Goal: Task Accomplishment & Management: Manage account settings

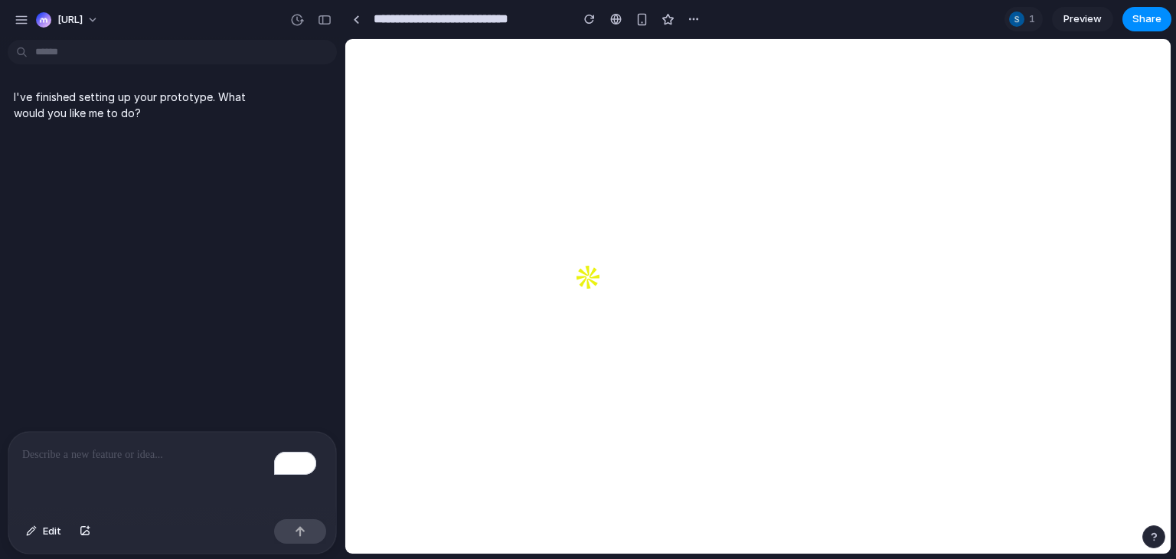
click at [24, 25] on div "button" at bounding box center [22, 20] width 14 height 14
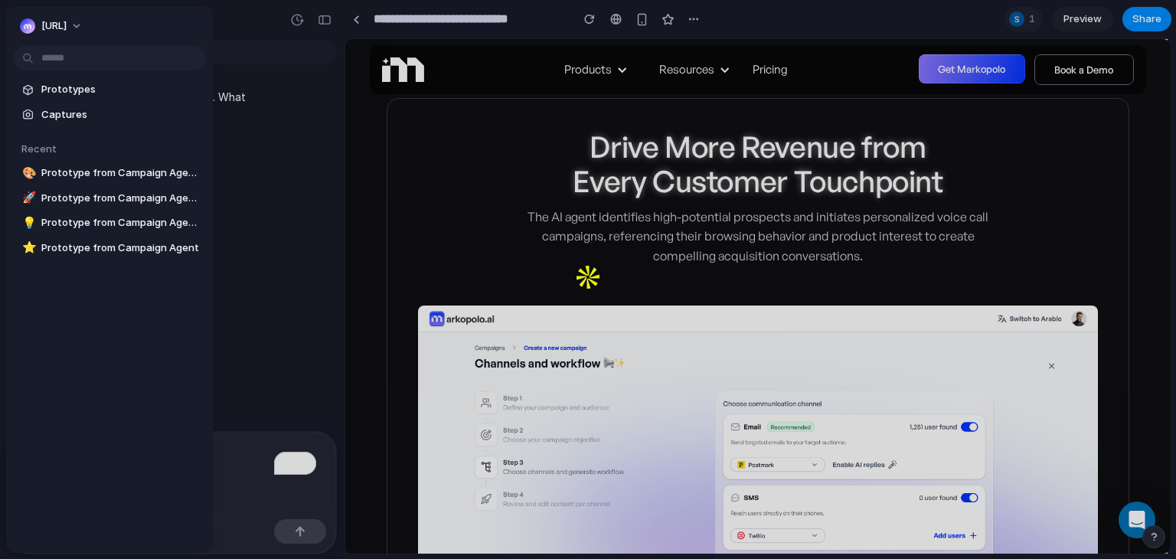
scroll to position [1148, 0]
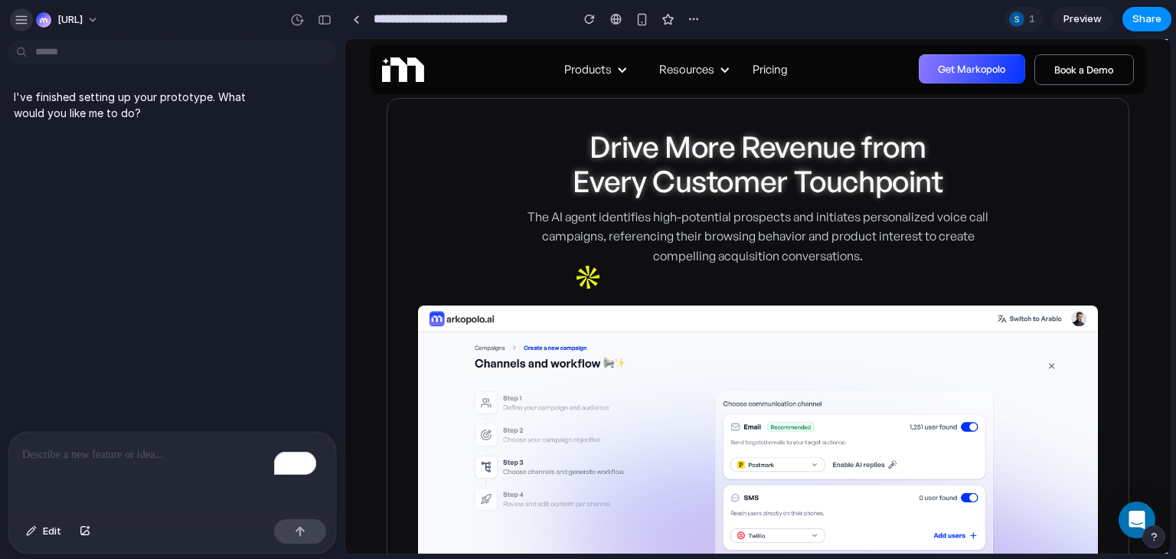
click at [23, 21] on div "button" at bounding box center [22, 20] width 14 height 14
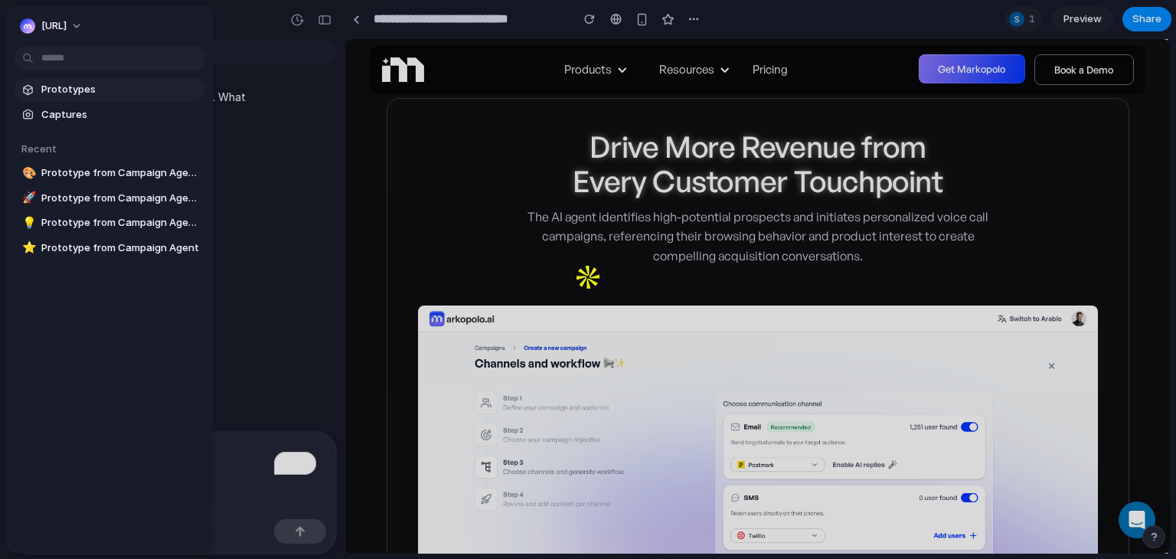
click at [100, 83] on span "Prototypes" at bounding box center [120, 89] width 158 height 15
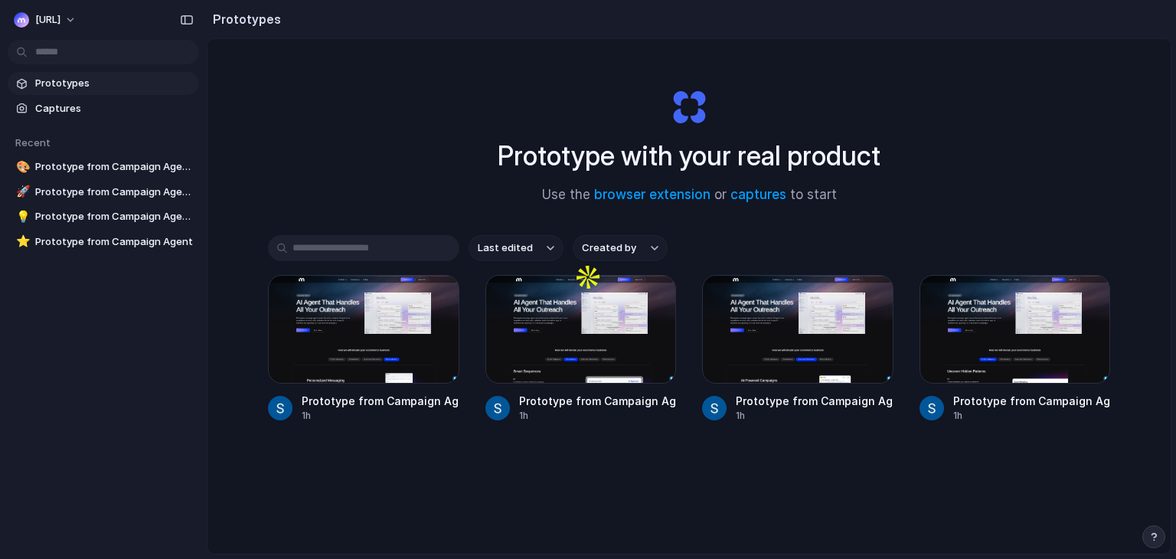
click at [362, 511] on div "Last edited Created by Prototype from Campaign Agent Outreach 1h Prototype from…" at bounding box center [689, 376] width 842 height 282
click at [1108, 123] on div "Prototype with your real product Use the browser extension or captures to start…" at bounding box center [688, 336] width 963 height 595
click at [89, 101] on span "Captures" at bounding box center [114, 108] width 158 height 15
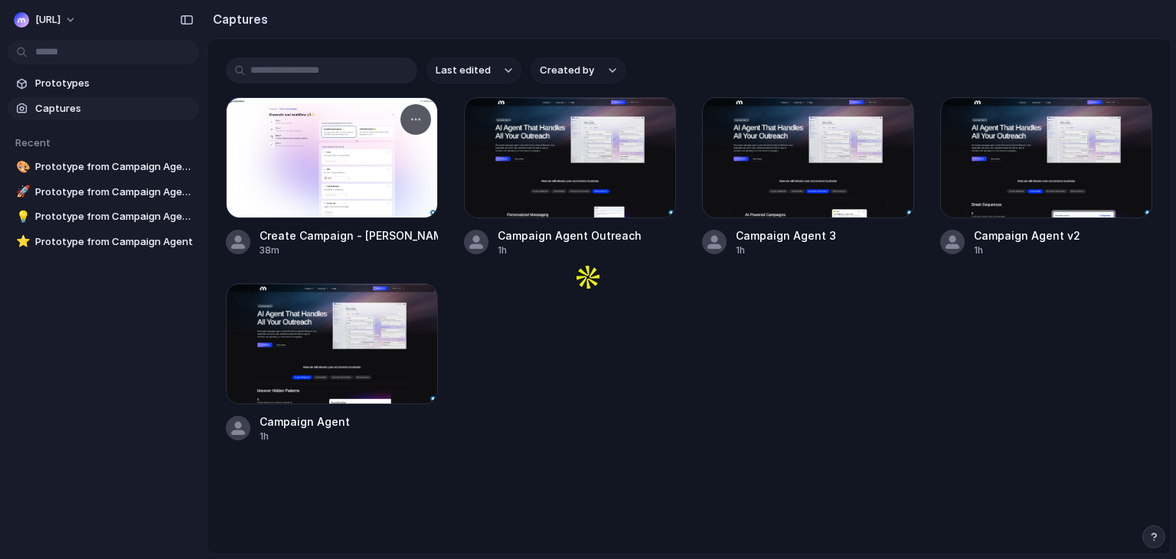
click at [326, 194] on div at bounding box center [332, 157] width 212 height 121
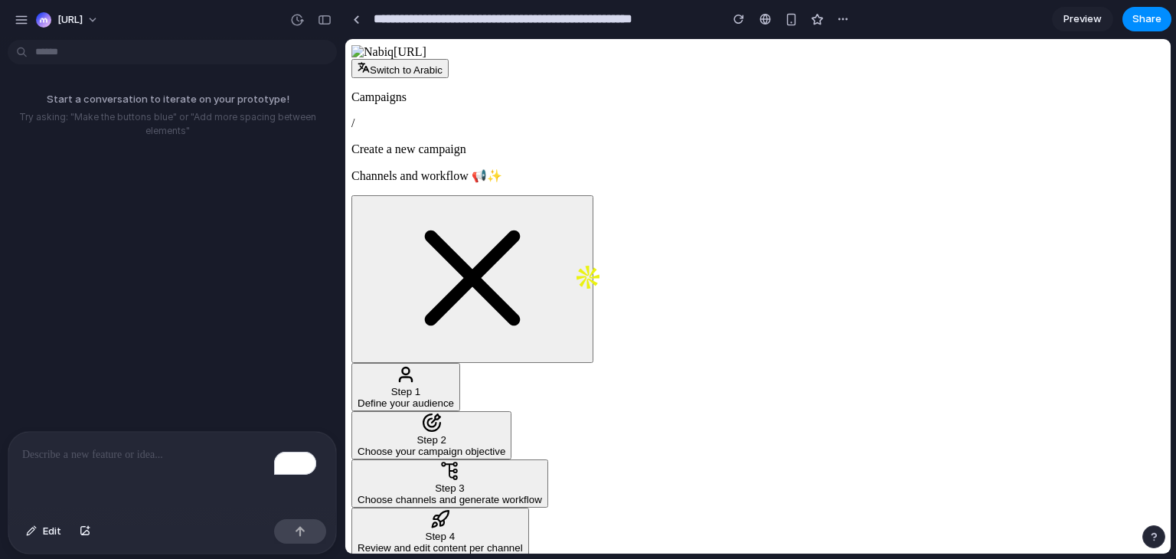
scroll to position [238, 0]
click at [363, 16] on link at bounding box center [355, 19] width 23 height 23
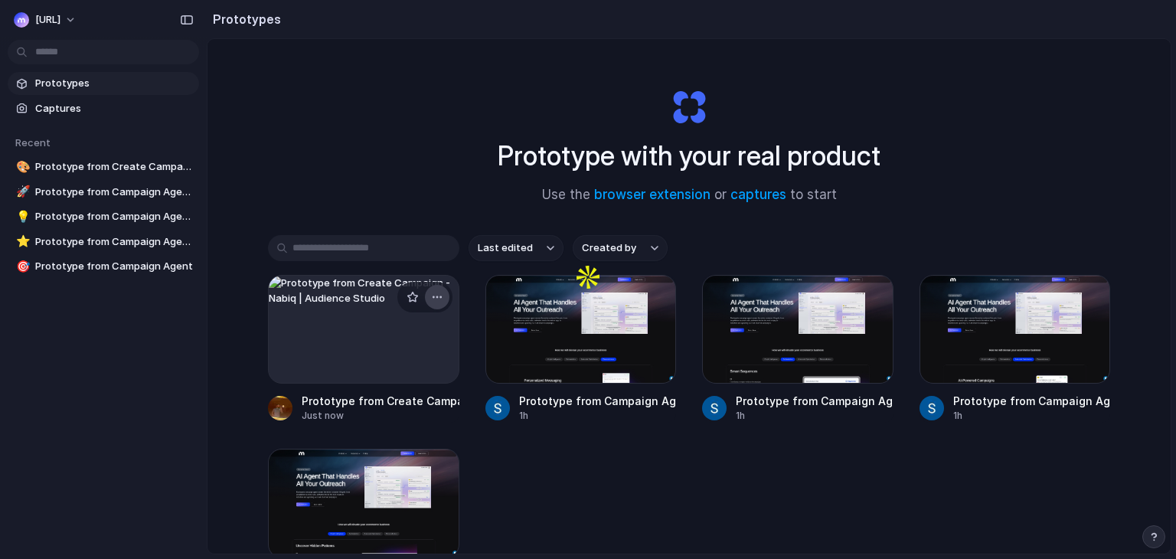
click at [429, 290] on button "button" at bounding box center [437, 297] width 24 height 24
click at [399, 407] on li "Delete" at bounding box center [389, 405] width 109 height 24
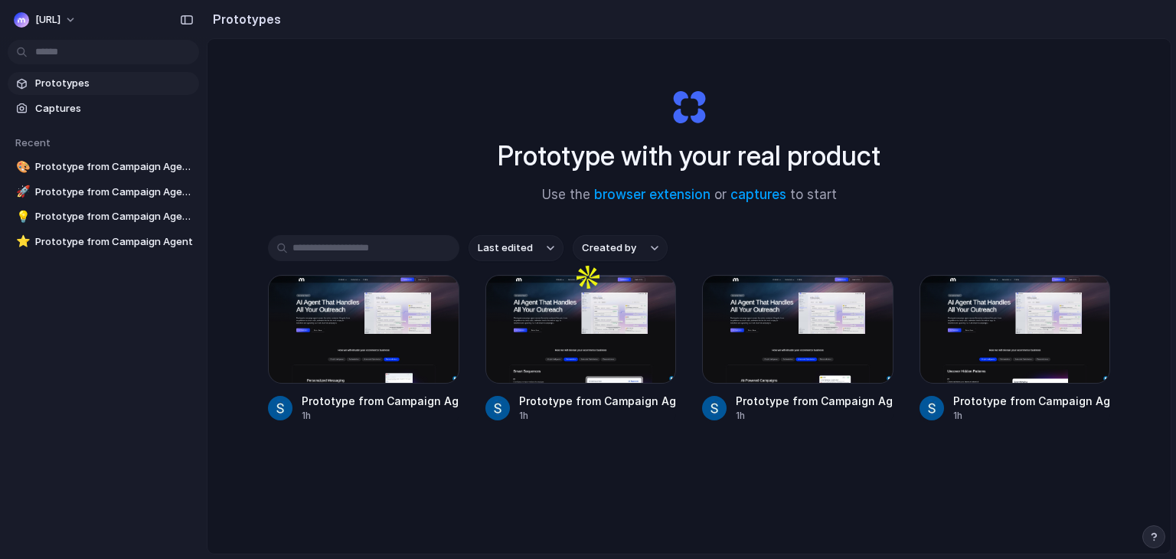
click at [397, 168] on div "Prototype with your real product Use the browser extension or captures to start" at bounding box center [689, 139] width 612 height 165
click at [386, 168] on div "Prototype with your real product Use the browser extension or captures to start" at bounding box center [689, 139] width 612 height 165
click at [650, 296] on div "button" at bounding box center [654, 297] width 12 height 12
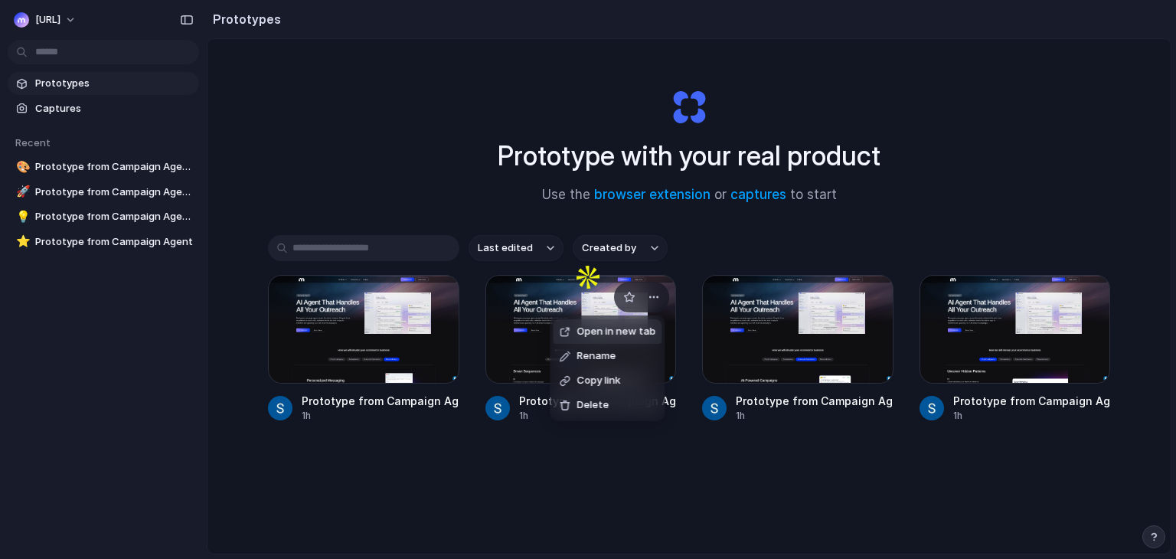
click at [635, 333] on span "Open in new tab" at bounding box center [615, 331] width 79 height 15
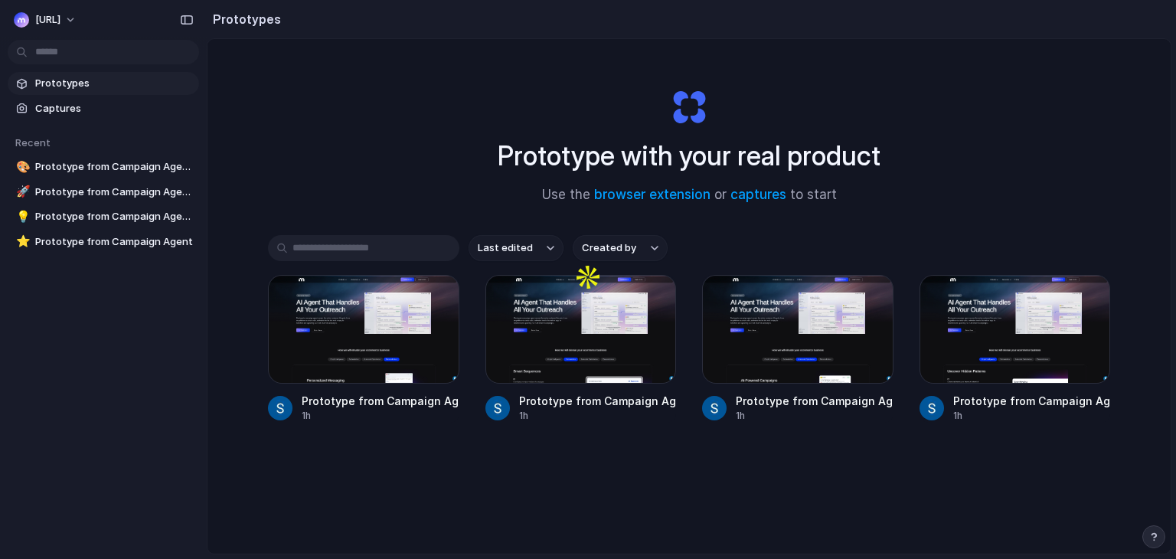
click at [315, 151] on div "Prototype with your real product Use the browser extension or captures to start…" at bounding box center [688, 336] width 963 height 595
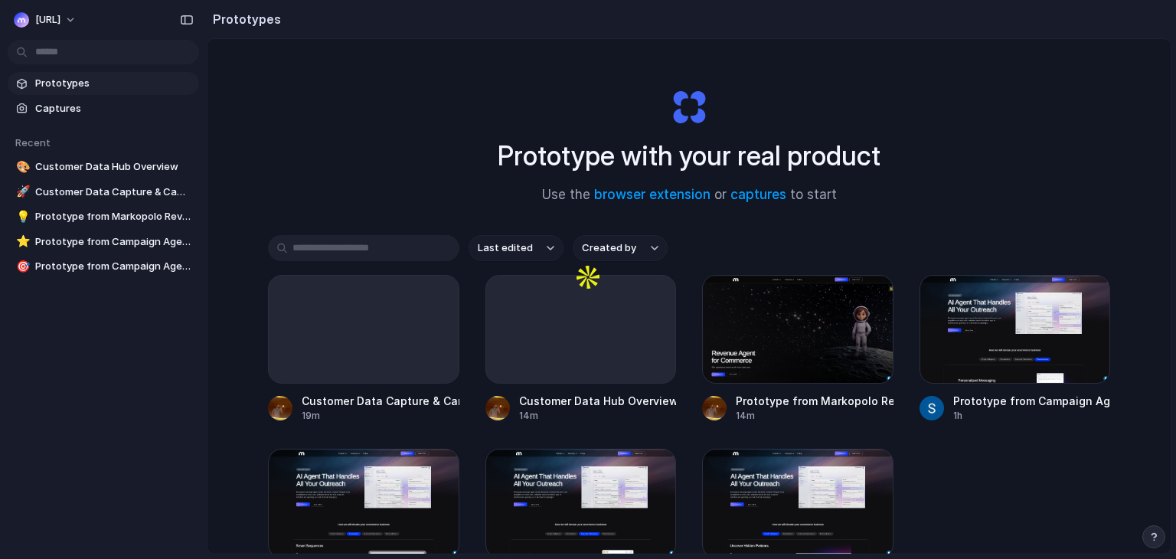
click at [7, 463] on div "Prototypes Captures Recent 🎨 Customer Data Hub Overview 🚀 Customer Data Capture…" at bounding box center [103, 239] width 207 height 478
click at [950, 210] on div "Prototype with your real product Use the browser extension or captures to start" at bounding box center [689, 139] width 612 height 165
click at [579, 385] on link "Customer Data Hub Overview 14m" at bounding box center [580, 349] width 191 height 148
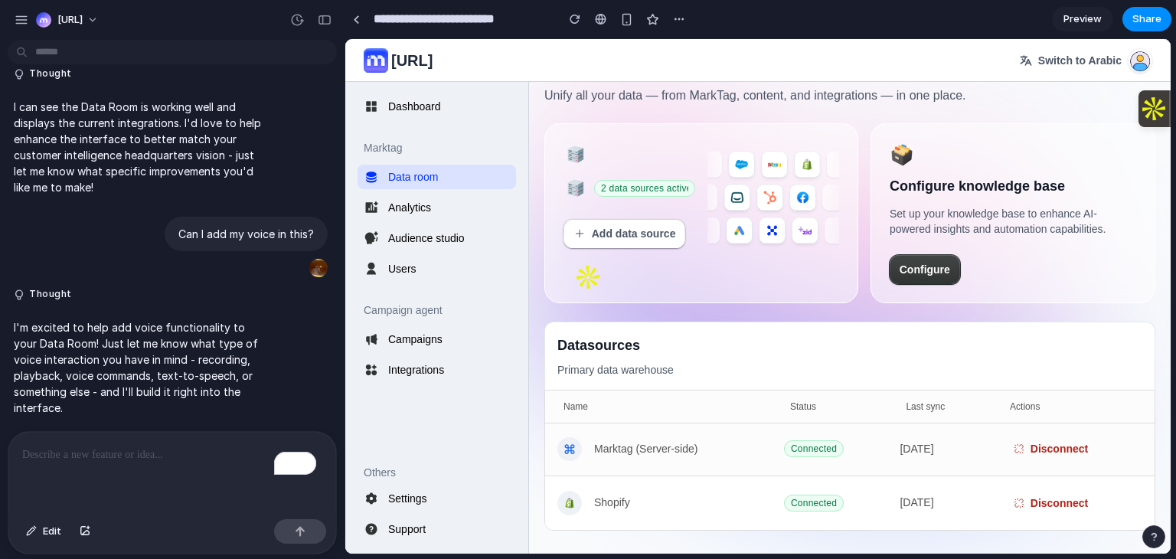
scroll to position [346, 0]
click at [353, 19] on div at bounding box center [356, 19] width 7 height 8
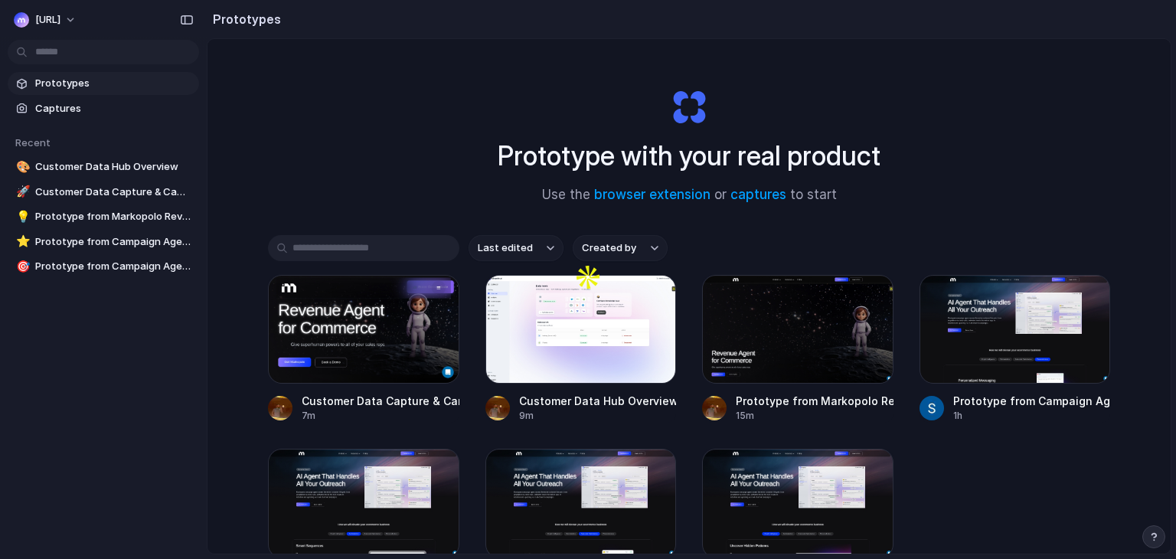
click at [331, 178] on div "Prototype with your real product Use the browser extension or captures to start…" at bounding box center [688, 336] width 963 height 595
click at [409, 204] on div "Prototype with your real product Use the browser extension or captures to start" at bounding box center [689, 139] width 612 height 165
click at [539, 300] on div at bounding box center [580, 329] width 191 height 109
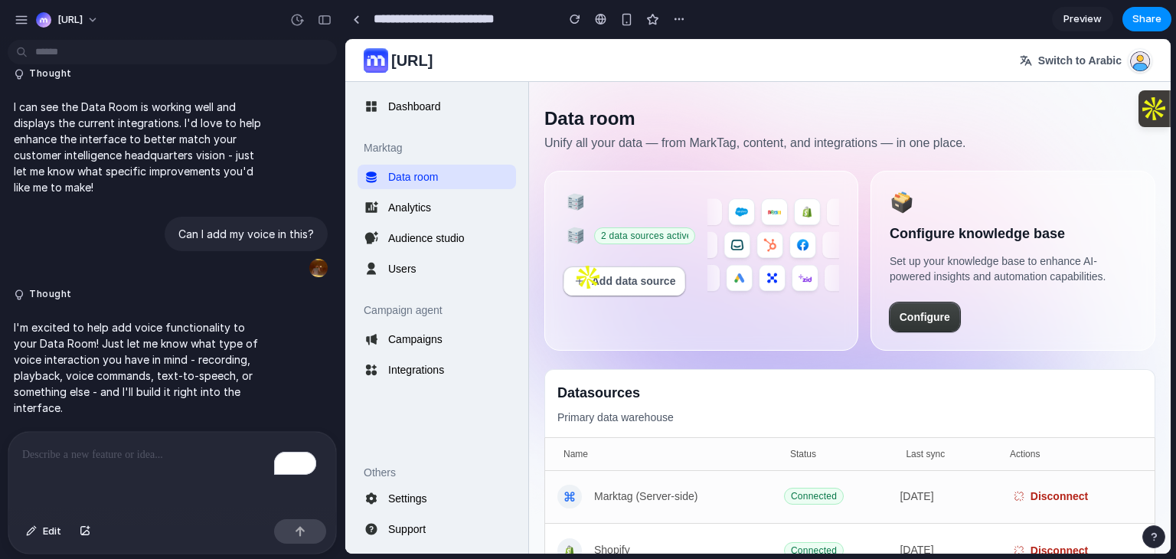
click at [367, 19] on div "**********" at bounding box center [517, 19] width 346 height 28
click at [362, 19] on link at bounding box center [355, 19] width 23 height 23
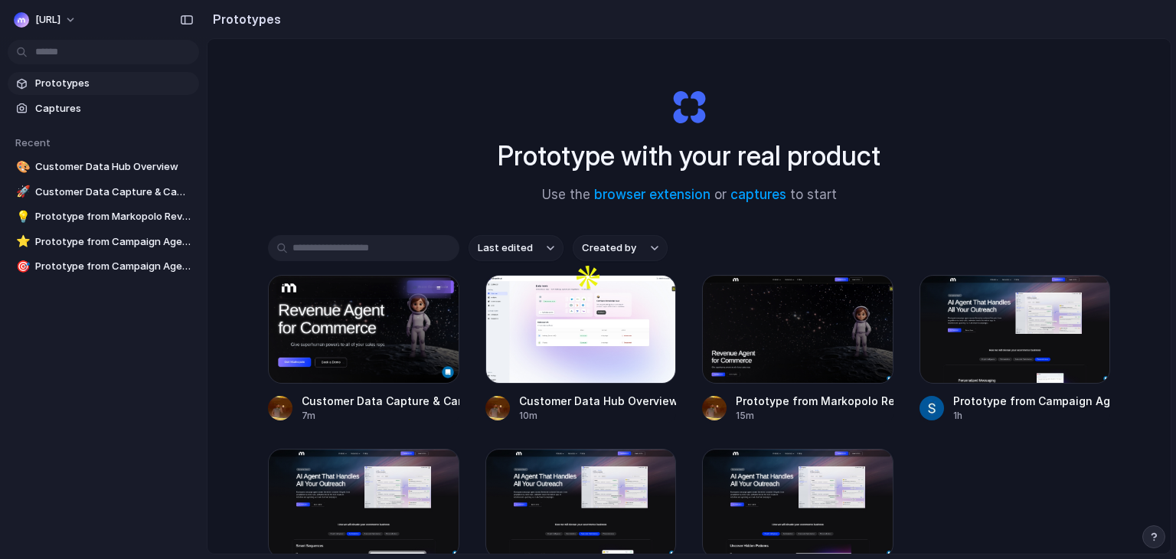
click at [328, 108] on div "Prototype with your real product Use the browser extension or captures to start…" at bounding box center [688, 336] width 963 height 595
drag, startPoint x: 282, startPoint y: 169, endPoint x: 266, endPoint y: 169, distance: 15.3
click at [282, 169] on div "Prototype with your real product Use the browser extension or captures to start…" at bounding box center [688, 336] width 963 height 595
click at [31, 15] on div "[URL]" at bounding box center [37, 19] width 47 height 15
click at [64, 55] on span "Settings" at bounding box center [56, 54] width 42 height 15
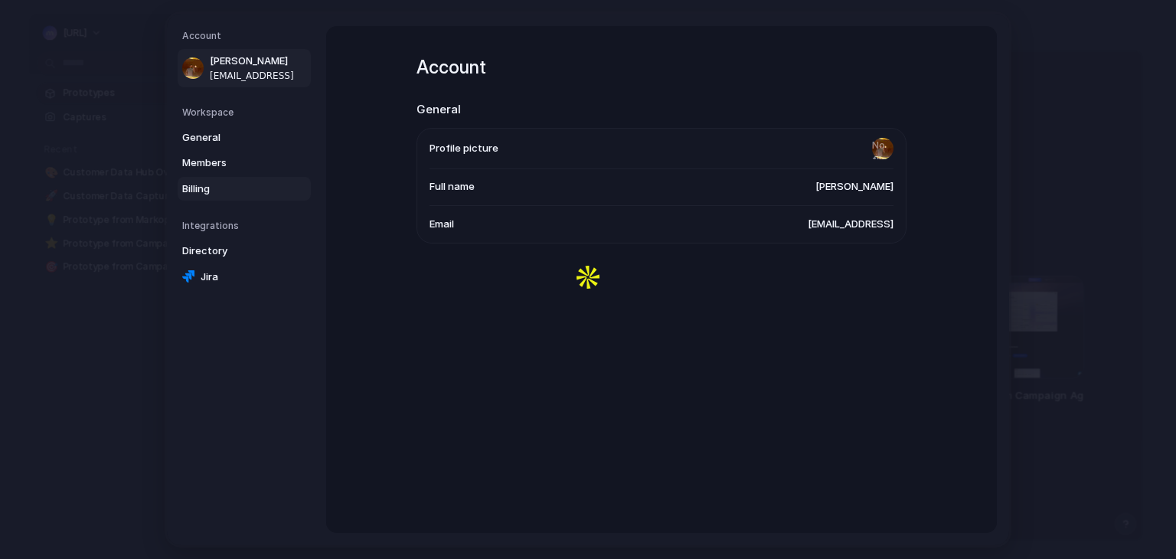
click at [214, 178] on link "Billing" at bounding box center [244, 189] width 133 height 24
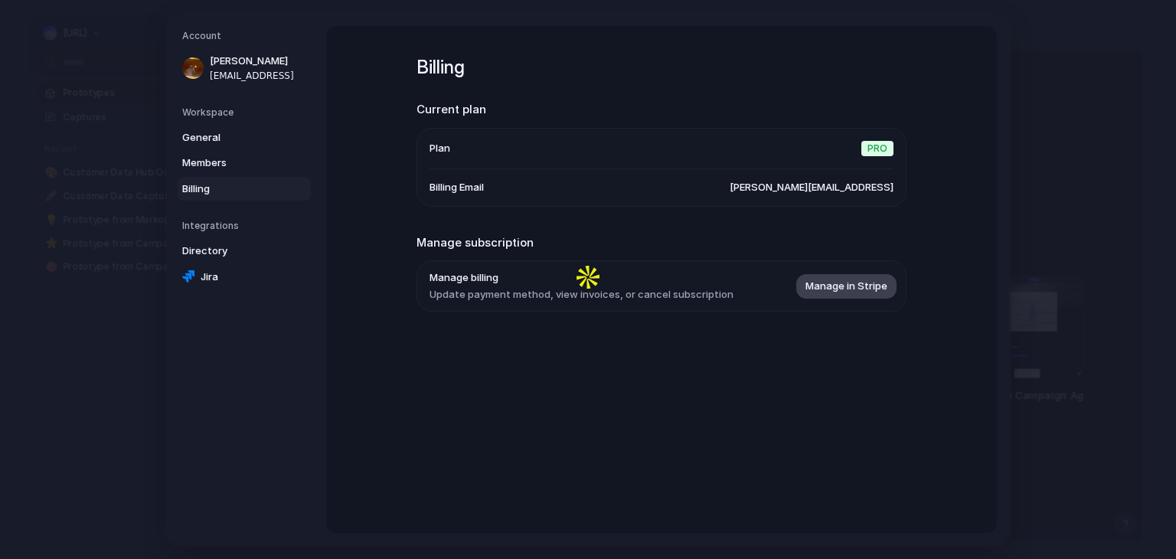
click at [840, 285] on span "Manage in Stripe" at bounding box center [846, 286] width 82 height 15
click at [219, 161] on span "Members" at bounding box center [231, 162] width 98 height 15
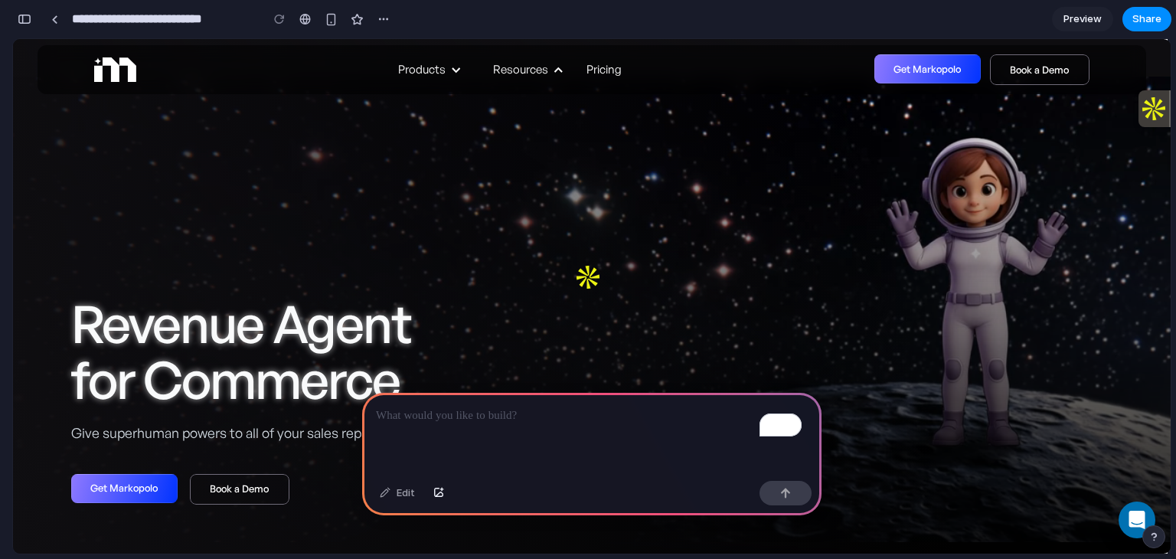
click at [573, 282] on input "button" at bounding box center [573, 289] width 0 height 15
click at [1175, 271] on div "**********" at bounding box center [593, 279] width 1163 height 559
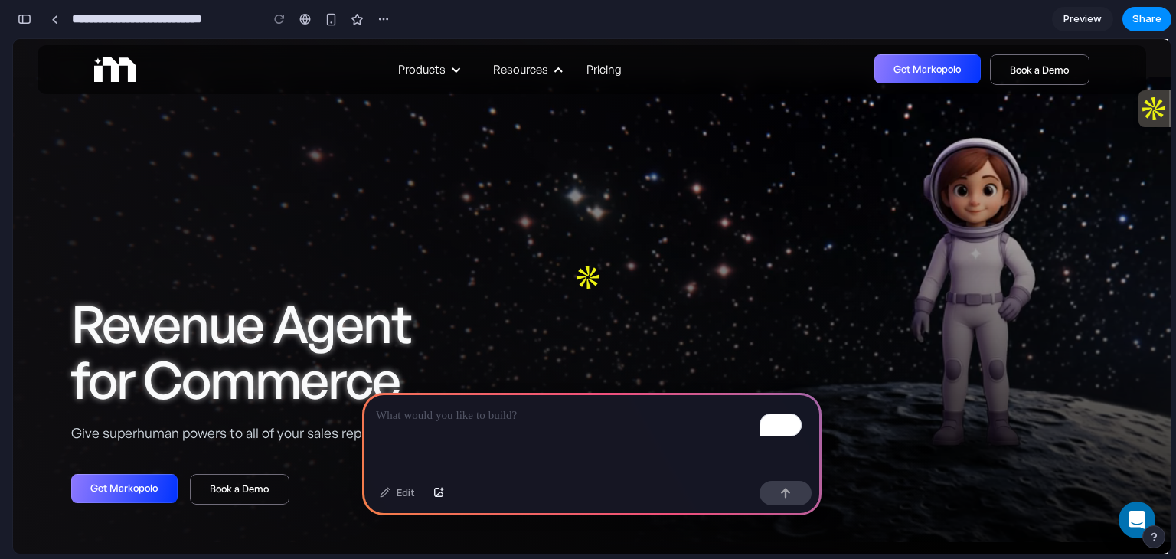
click at [1175, 271] on div "**********" at bounding box center [593, 279] width 1163 height 559
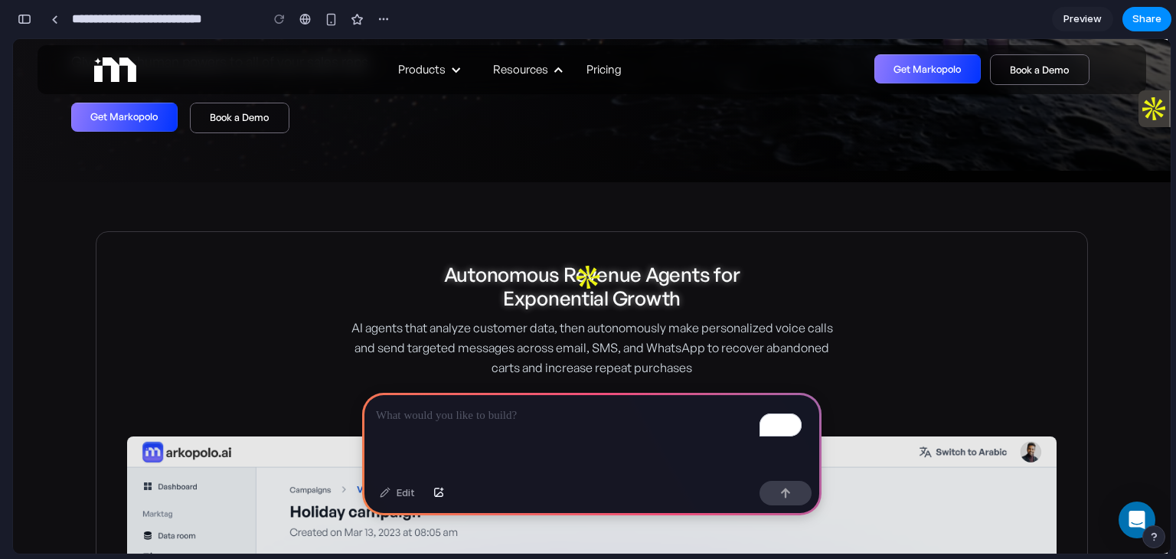
scroll to position [536, 0]
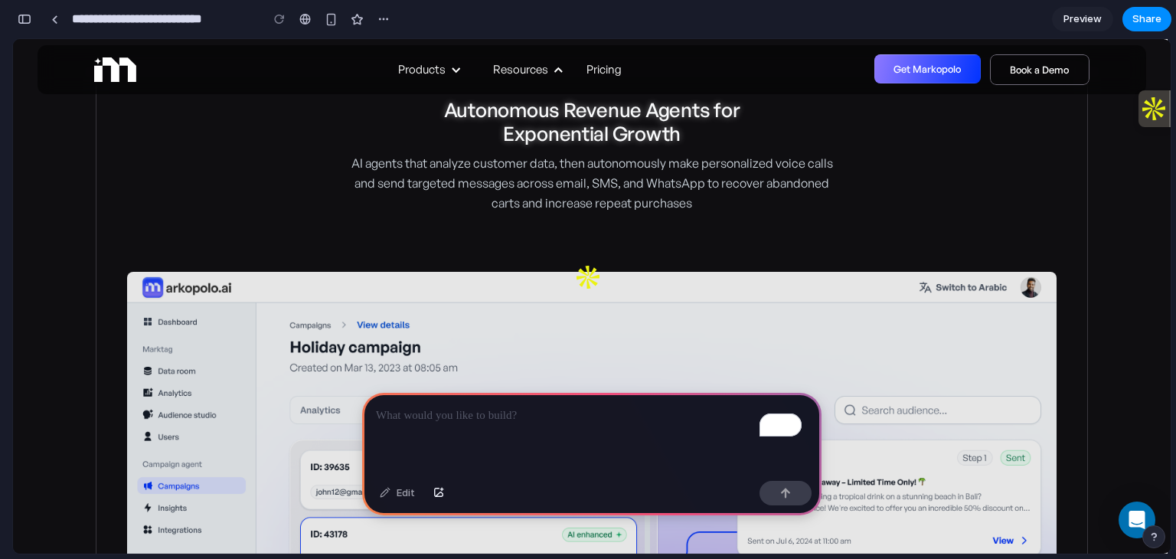
click at [475, 423] on div "To enrich screen reader interactions, please activate Accessibility in Grammarl…" at bounding box center [591, 434] width 459 height 82
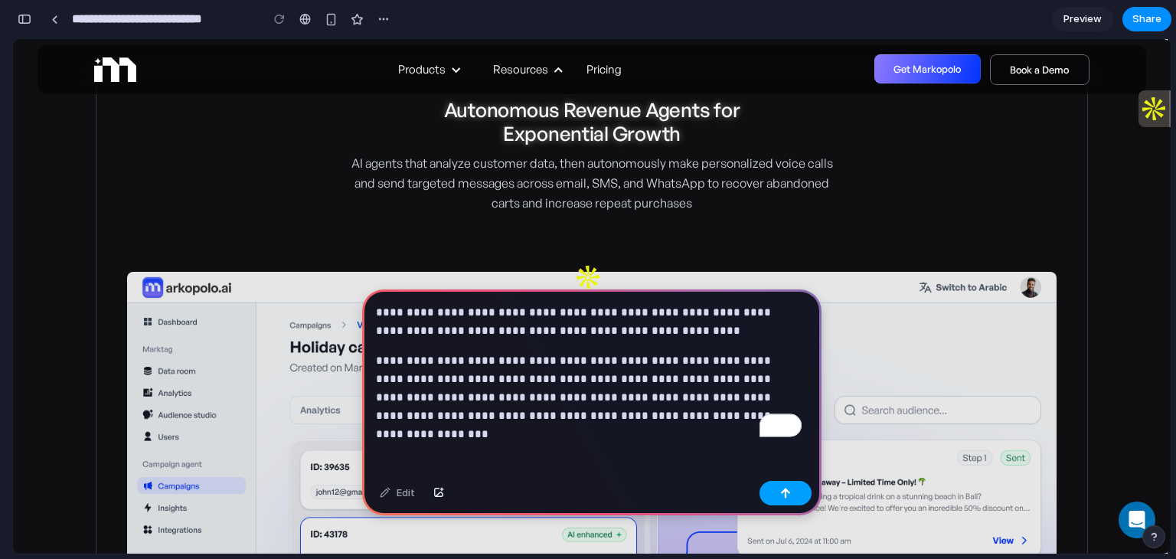
click at [794, 489] on button "button" at bounding box center [785, 493] width 52 height 24
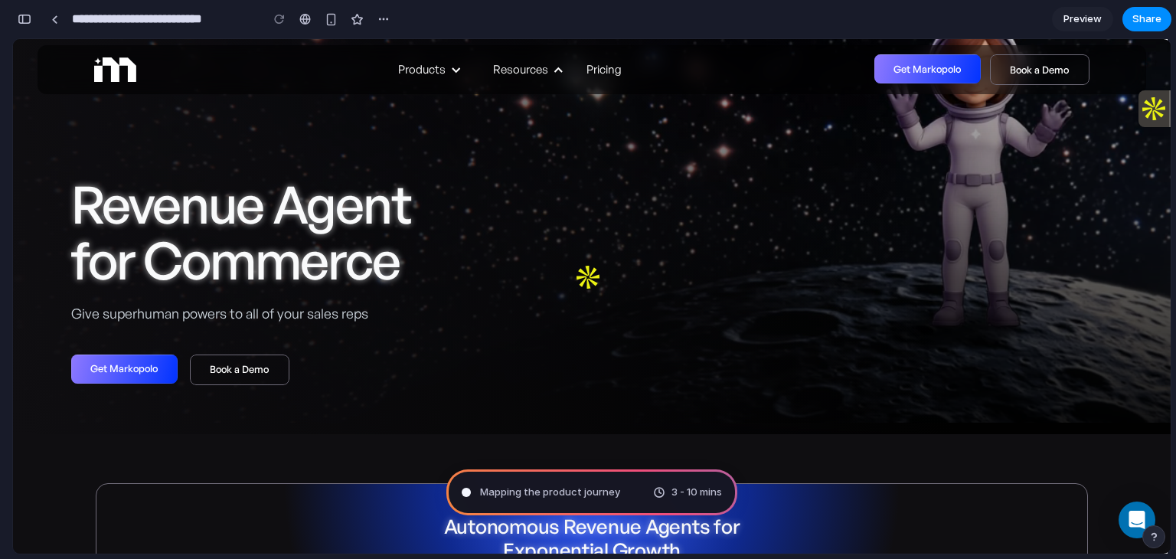
scroll to position [0, 0]
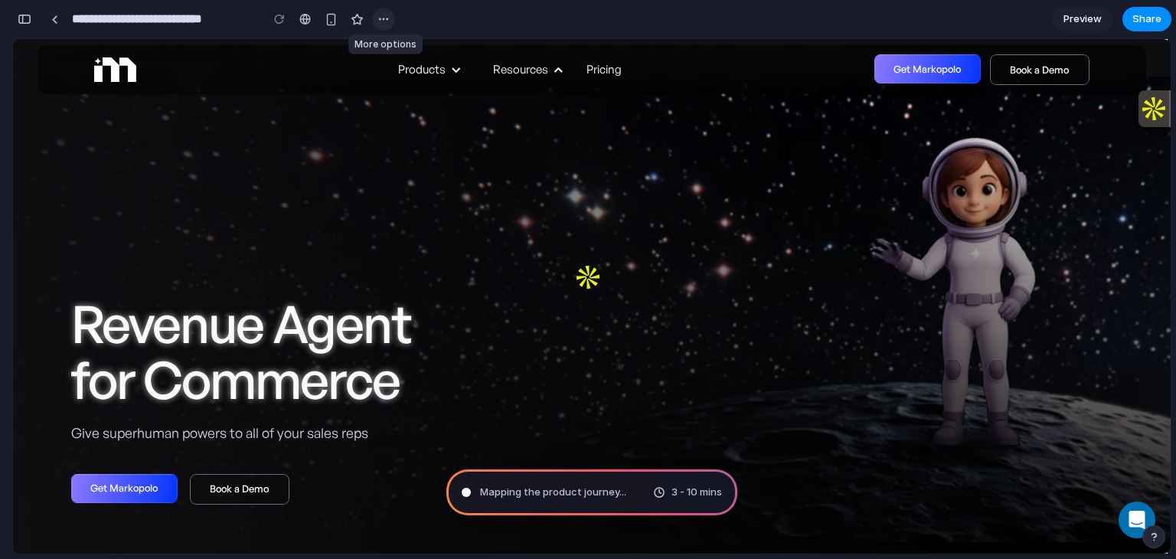
click at [380, 16] on div "button" at bounding box center [383, 19] width 12 height 12
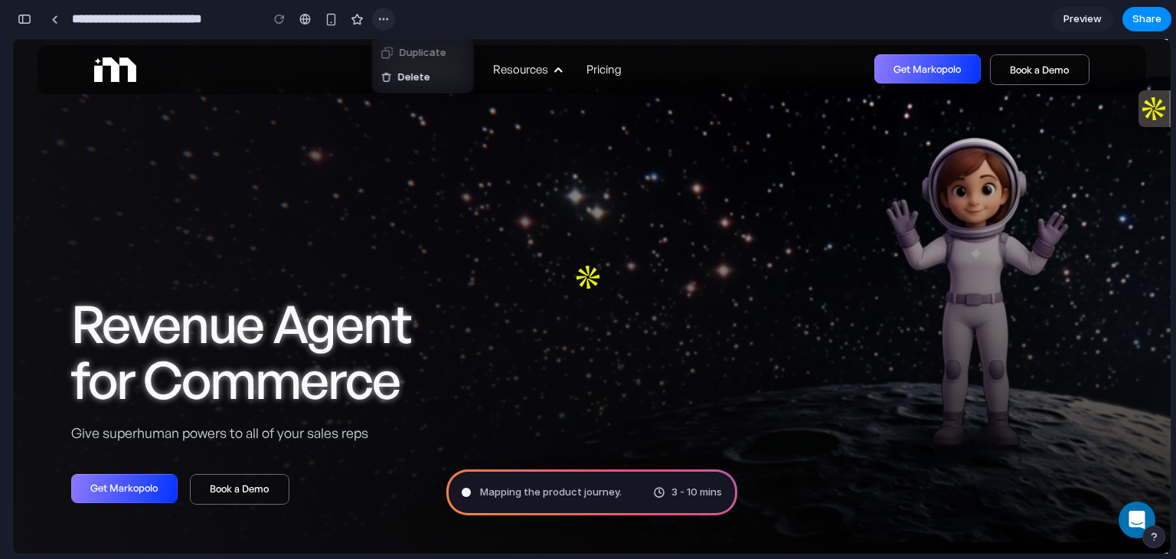
click at [380, 16] on div "Duplicate Delete" at bounding box center [588, 279] width 1176 height 559
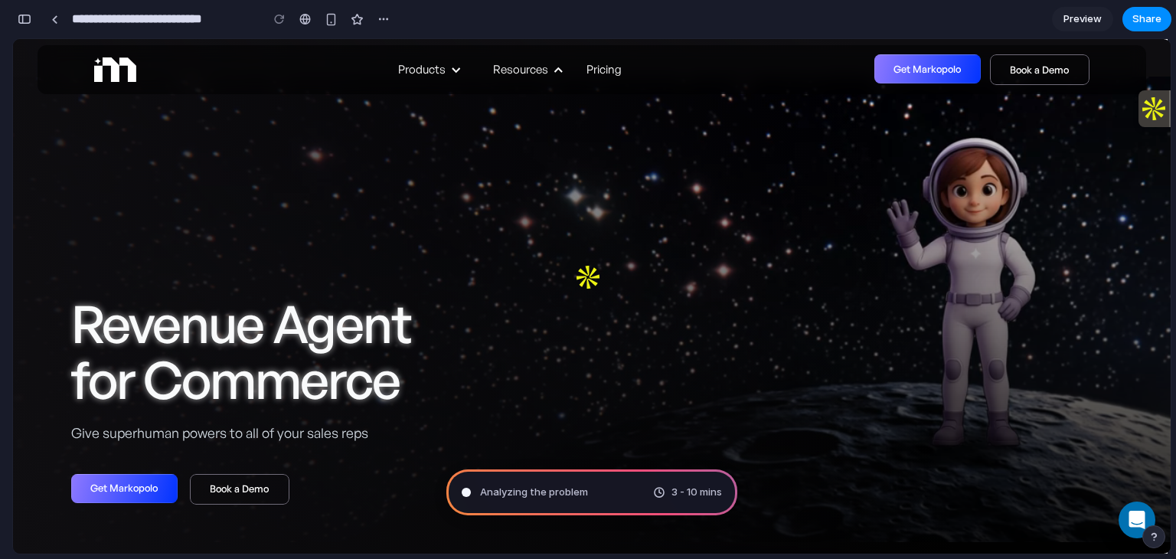
click at [586, 491] on span "Analyzing the problem" at bounding box center [534, 491] width 108 height 15
click at [1175, 335] on div "**********" at bounding box center [593, 279] width 1163 height 559
click at [538, 496] on span "Channeling Steve Jobs ..." at bounding box center [551, 491] width 142 height 15
click at [538, 496] on span "Untangling possibilities" at bounding box center [536, 491] width 112 height 15
click at [538, 496] on span "Untangling possibilities .." at bounding box center [538, 491] width 116 height 15
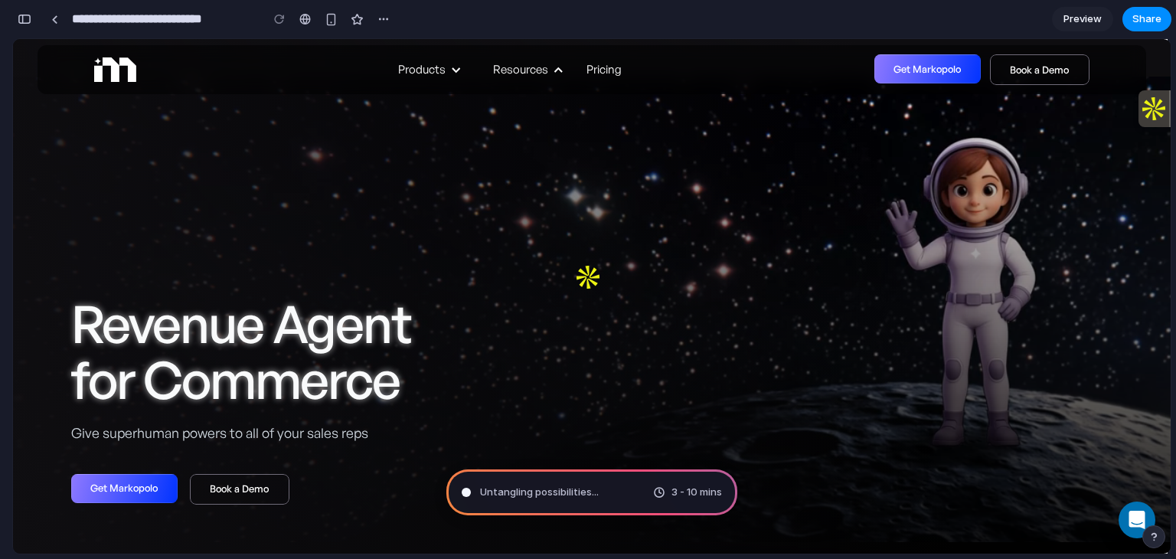
click at [530, 484] on span "Untangling possibilities ..." at bounding box center [539, 491] width 119 height 15
click at [550, 495] on div "3 - 10 mins" at bounding box center [591, 492] width 291 height 46
click at [607, 476] on div "Chan 3 - 10 mins" at bounding box center [591, 492] width 291 height 46
click at [607, 476] on div "Channelin 3 - 10 mins" at bounding box center [591, 492] width 291 height 46
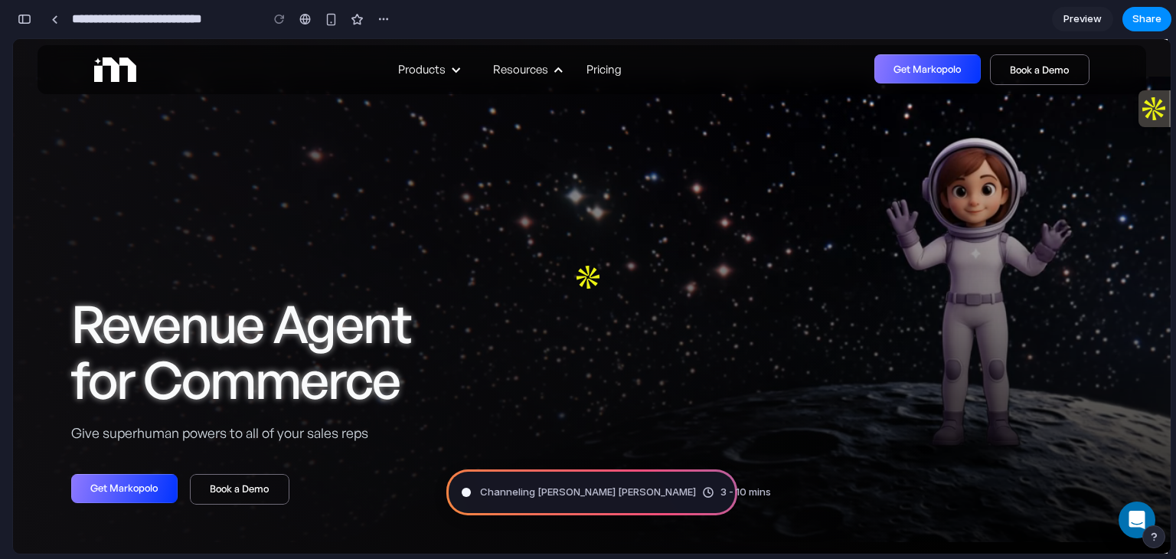
click at [471, 504] on div "Channeling Steve Jo 3 - 10 mins" at bounding box center [591, 492] width 291 height 46
click at [507, 492] on span "Channeling Steve Jobs" at bounding box center [547, 491] width 135 height 15
type input "**********"
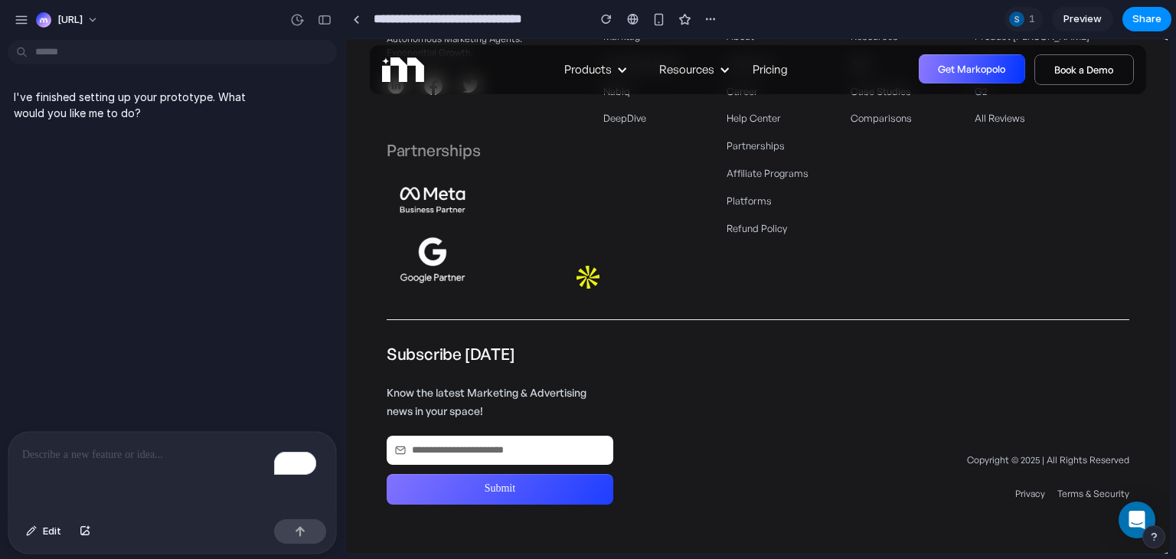
scroll to position [2388, 0]
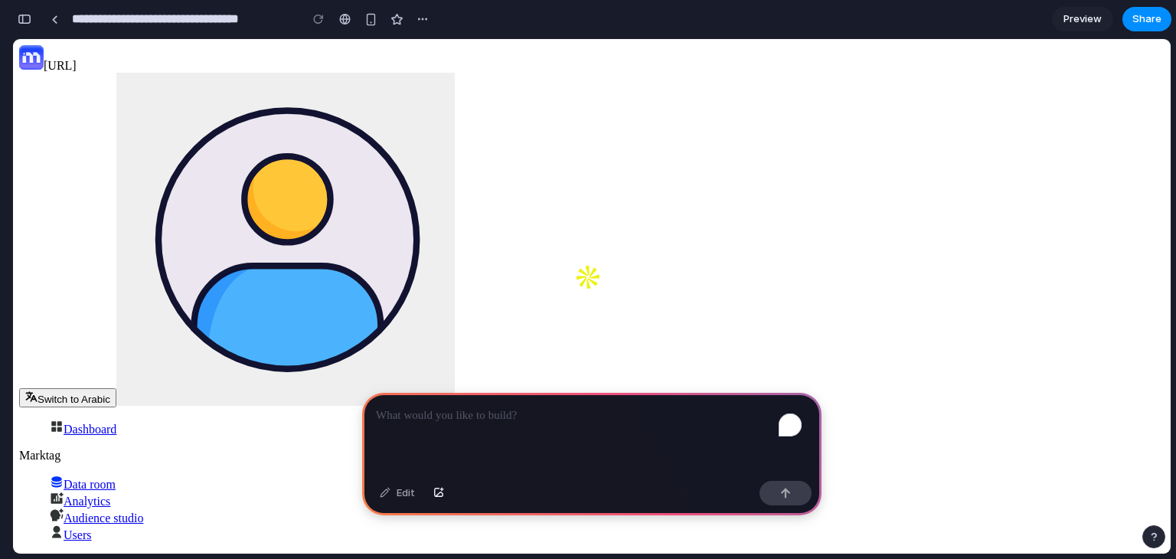
click at [456, 440] on div "To enrich screen reader interactions, please activate Accessibility in Grammarl…" at bounding box center [591, 434] width 459 height 82
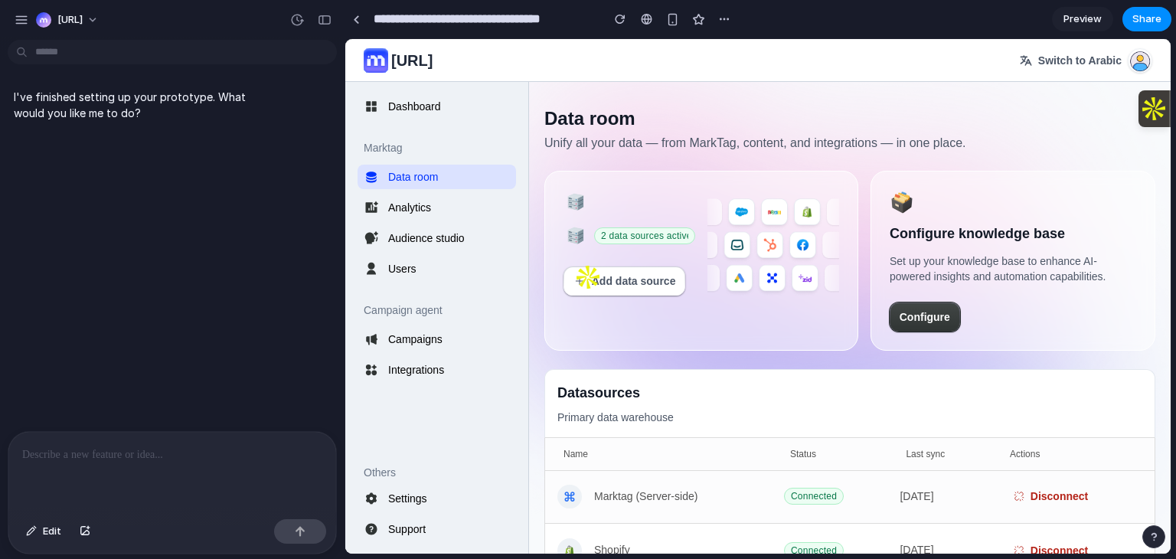
click at [147, 437] on div at bounding box center [172, 472] width 328 height 81
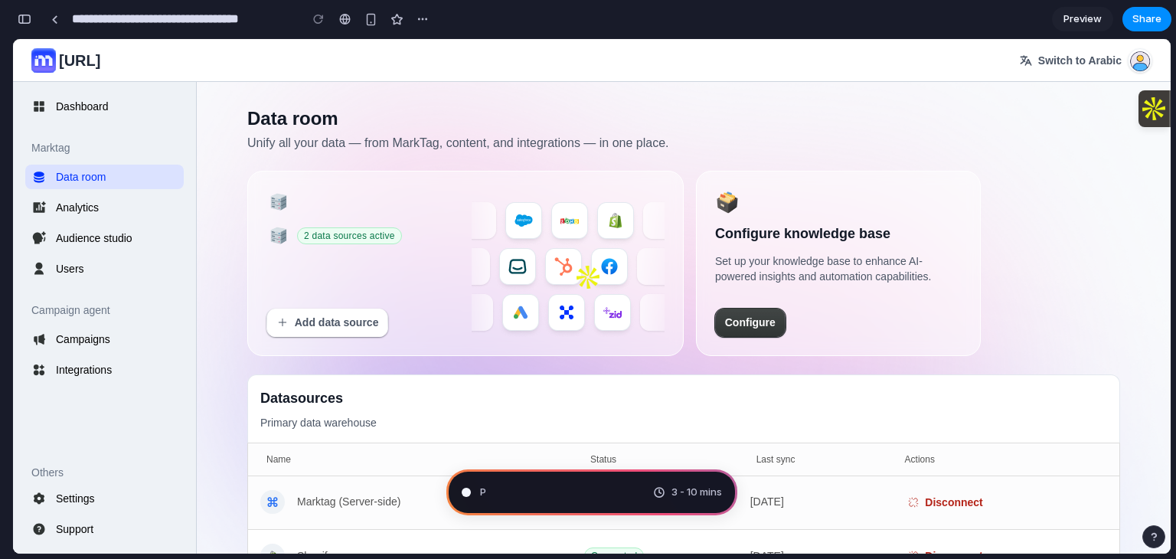
scroll to position [351, 0]
type input "**********"
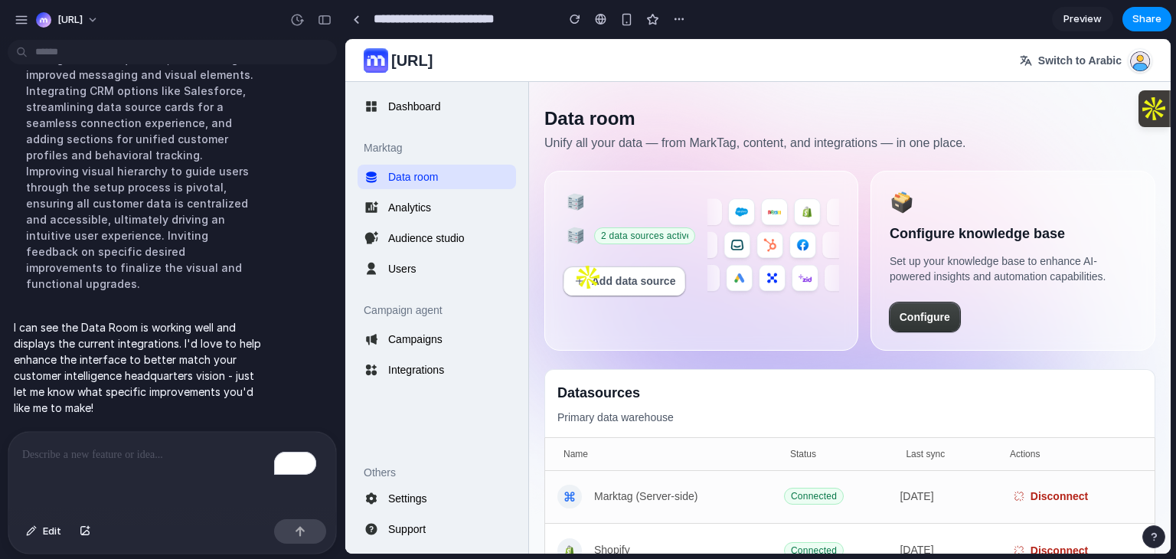
scroll to position [0, 0]
drag, startPoint x: 110, startPoint y: 317, endPoint x: 233, endPoint y: 316, distance: 123.2
click at [233, 319] on p "I can see the Data Room is working well and displays the current integrations. …" at bounding box center [142, 367] width 256 height 96
drag, startPoint x: 192, startPoint y: 326, endPoint x: 250, endPoint y: 326, distance: 58.2
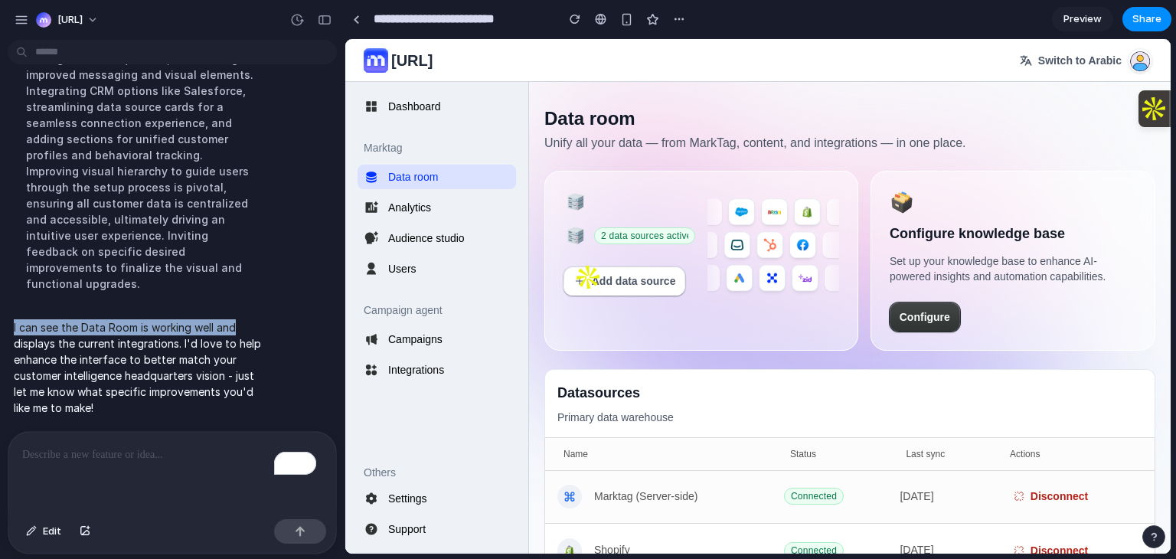
click at [250, 326] on div "I can see the Data Room is working well and displays the current integrations. …" at bounding box center [167, 367] width 335 height 115
click at [250, 326] on p "I can see the Data Room is working well and displays the current integrations. …" at bounding box center [142, 367] width 256 height 96
drag, startPoint x: 105, startPoint y: 334, endPoint x: 239, endPoint y: 331, distance: 134.0
click at [239, 331] on p "I can see the Data Room is working well and displays the current integrations. …" at bounding box center [142, 367] width 256 height 96
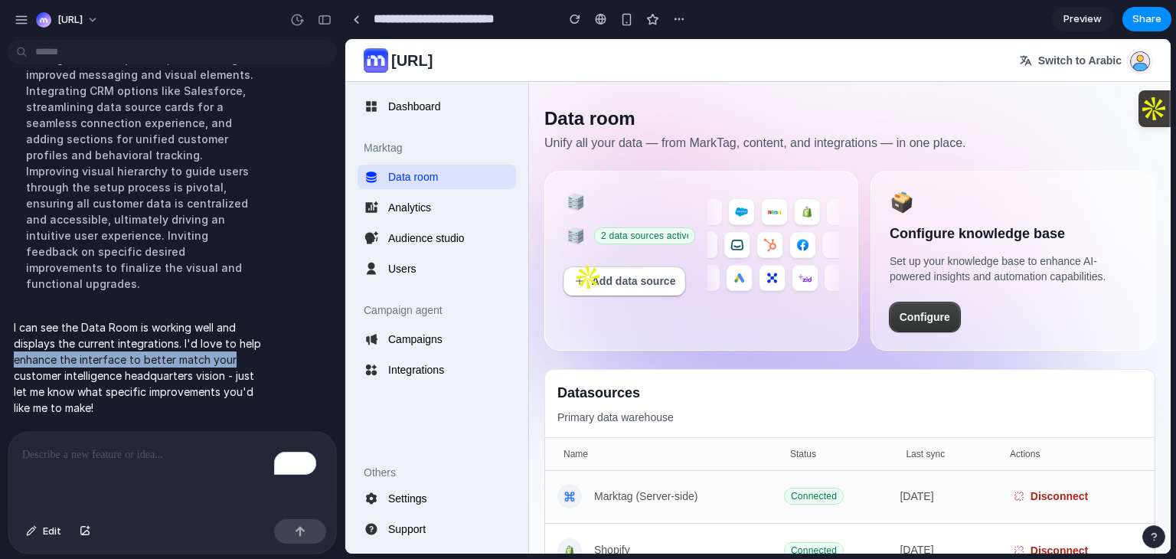
drag, startPoint x: 7, startPoint y: 350, endPoint x: 282, endPoint y: 354, distance: 275.6
click at [282, 354] on div "I can see the Data Room is working well and displays the current integrations. …" at bounding box center [168, 367] width 320 height 115
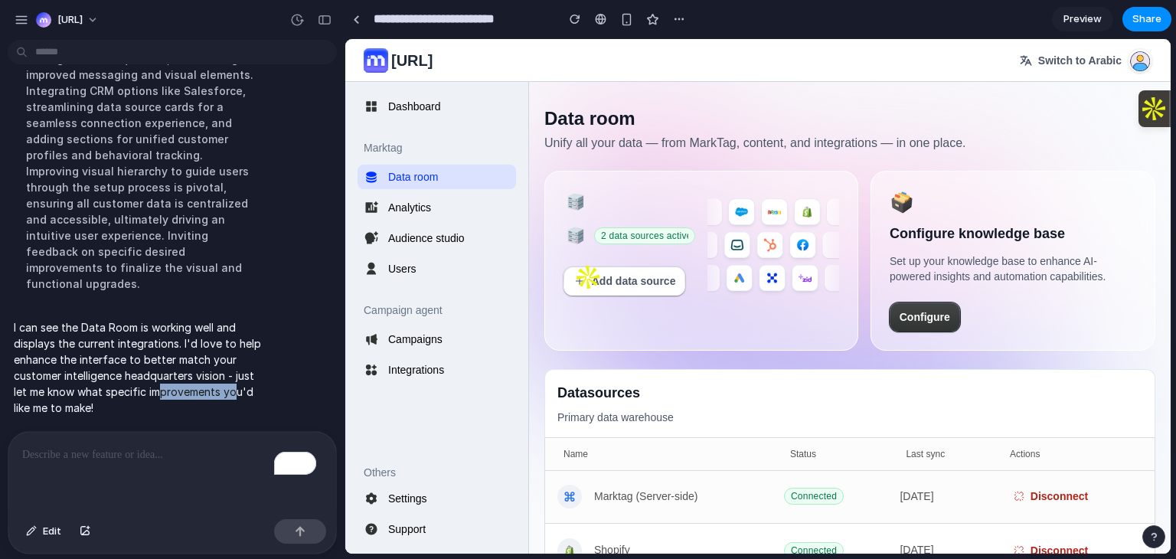
drag, startPoint x: 182, startPoint y: 390, endPoint x: 238, endPoint y: 385, distance: 56.1
click at [238, 385] on p "I can see the Data Room is working well and displays the current integrations. …" at bounding box center [142, 367] width 256 height 96
drag, startPoint x: 190, startPoint y: 380, endPoint x: 233, endPoint y: 380, distance: 42.9
click at [233, 380] on p "I can see the Data Room is working well and displays the current integrations. …" at bounding box center [142, 367] width 256 height 96
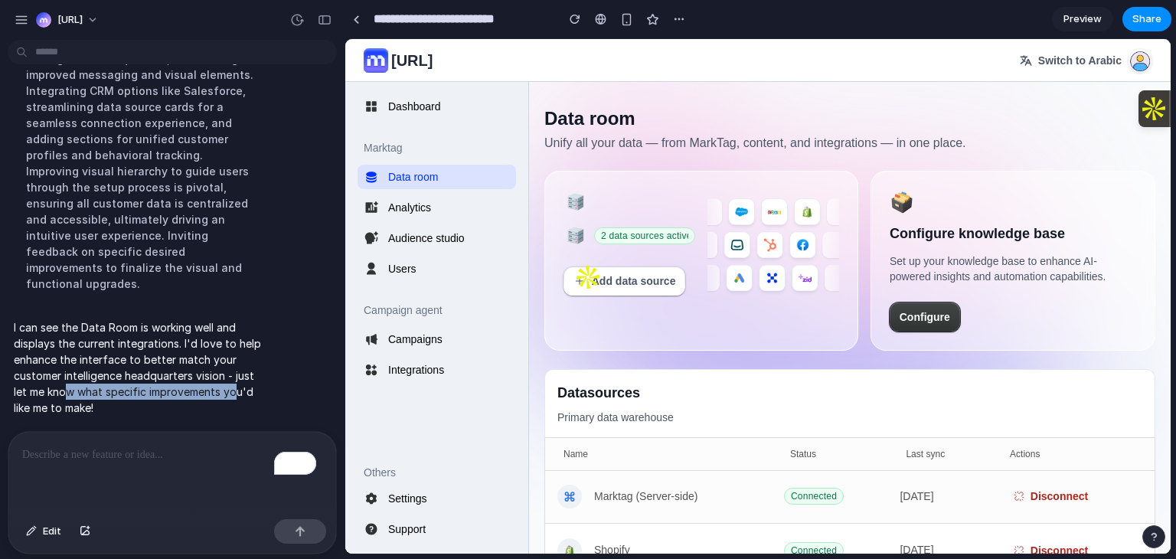
click at [233, 380] on p "I can see the Data Room is working well and displays the current integrations. …" at bounding box center [142, 367] width 256 height 96
click at [144, 468] on div "To enrich screen reader interactions, please activate Accessibility in Grammarl…" at bounding box center [172, 472] width 328 height 81
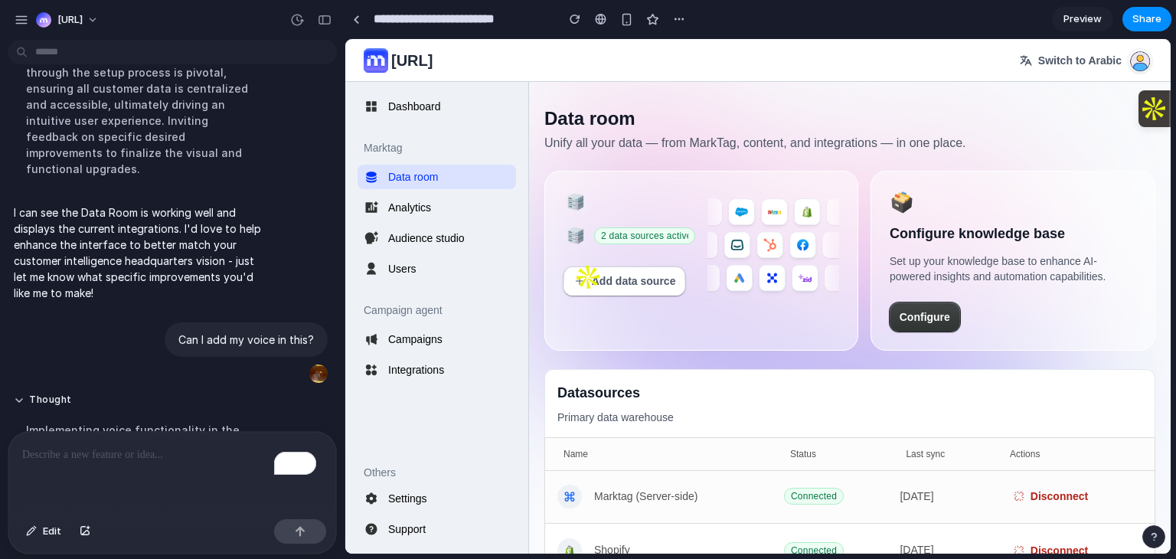
scroll to position [628, 0]
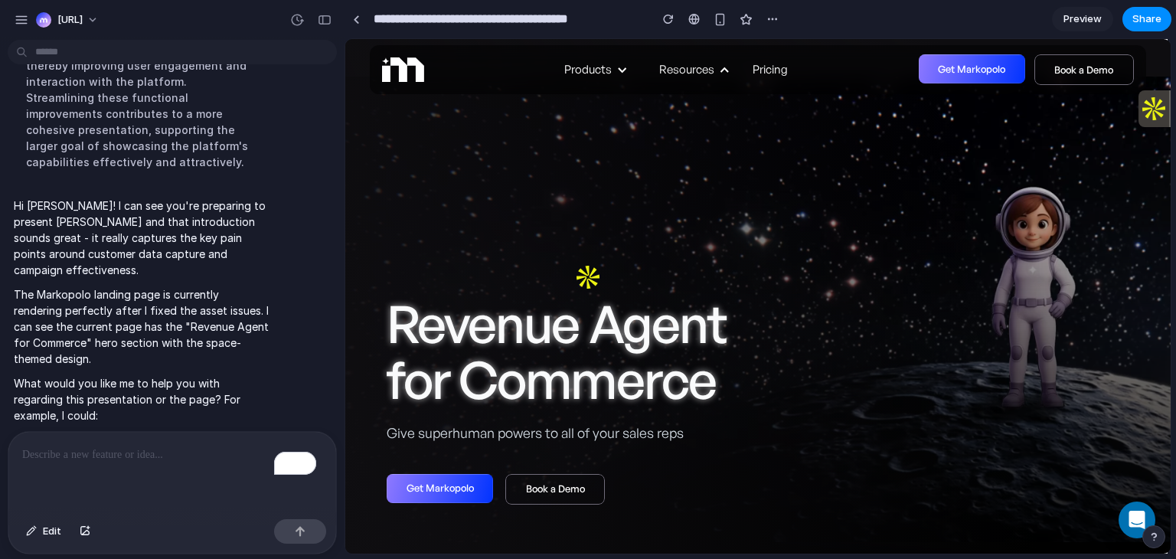
scroll to position [326, 0]
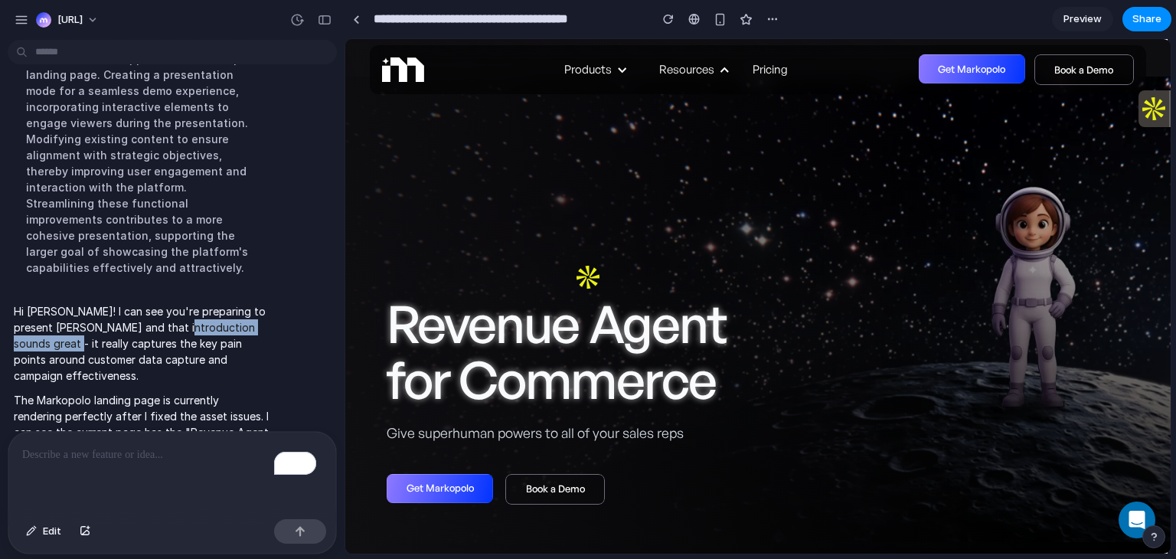
drag, startPoint x: 55, startPoint y: 319, endPoint x: 170, endPoint y: 316, distance: 114.9
click at [170, 316] on p "Hi [PERSON_NAME]! I can see you're preparing to present [PERSON_NAME] and that …" at bounding box center [142, 343] width 256 height 80
drag, startPoint x: 122, startPoint y: 329, endPoint x: 239, endPoint y: 329, distance: 117.1
click at [239, 329] on p "Hi [PERSON_NAME]! I can see you're preparing to present [PERSON_NAME] and that …" at bounding box center [142, 343] width 256 height 80
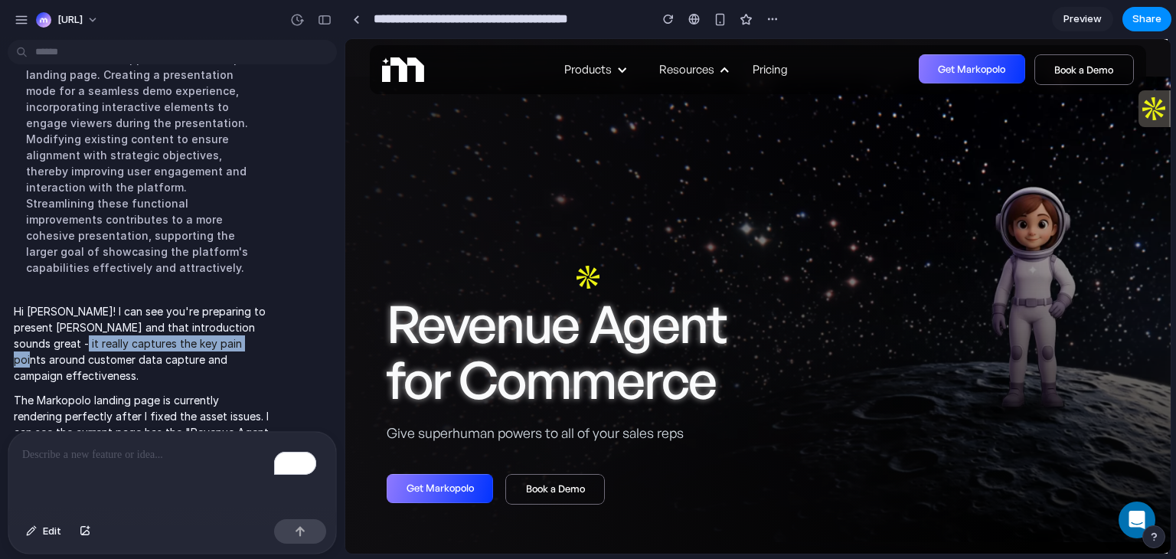
click at [239, 329] on p "Hi [PERSON_NAME]! I can see you're preparing to present [PERSON_NAME] and that …" at bounding box center [142, 343] width 256 height 80
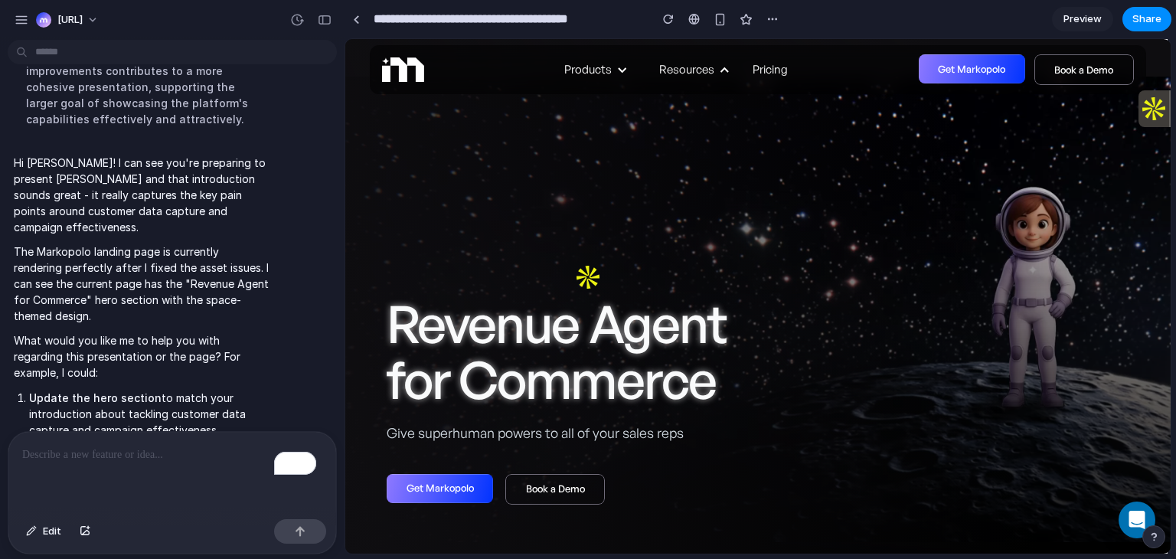
scroll to position [479, 0]
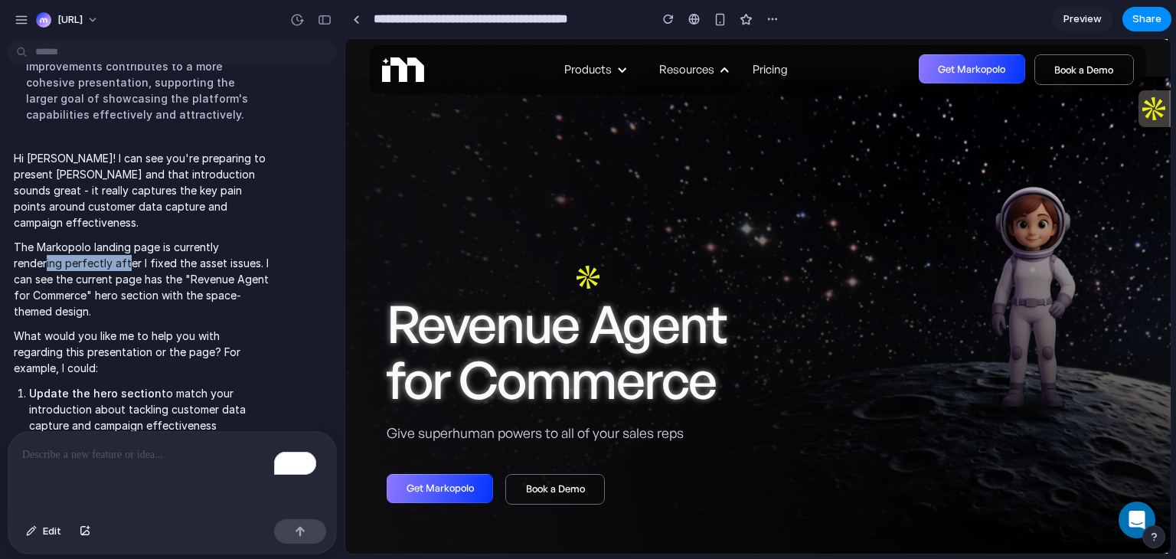
drag, startPoint x: 47, startPoint y: 250, endPoint x: 129, endPoint y: 246, distance: 81.2
click at [129, 246] on p "The Markopolo landing page is currently rendering perfectly after I fixed the a…" at bounding box center [142, 279] width 256 height 80
drag, startPoint x: 129, startPoint y: 246, endPoint x: 227, endPoint y: 246, distance: 98.0
click at [227, 246] on p "The Markopolo landing page is currently rendering perfectly after I fixed the a…" at bounding box center [142, 279] width 256 height 80
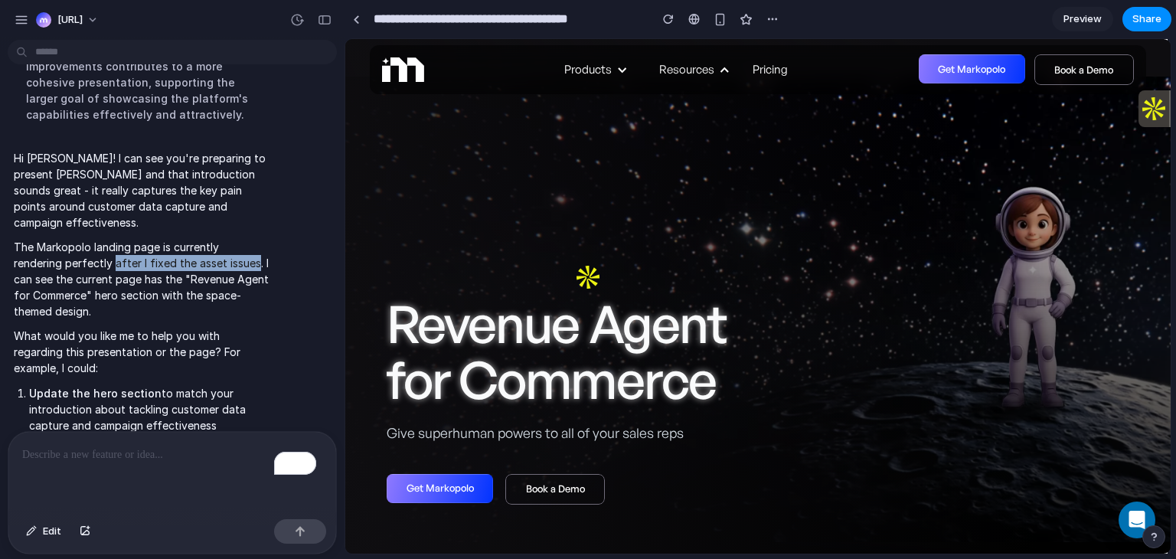
click at [227, 246] on p "The Markopolo landing page is currently rendering perfectly after I fixed the a…" at bounding box center [142, 279] width 256 height 80
drag, startPoint x: 83, startPoint y: 255, endPoint x: 217, endPoint y: 248, distance: 134.1
click at [217, 248] on p "The Markopolo landing page is currently rendering perfectly after I fixed the a…" at bounding box center [142, 279] width 256 height 80
drag, startPoint x: 116, startPoint y: 266, endPoint x: 231, endPoint y: 255, distance: 115.3
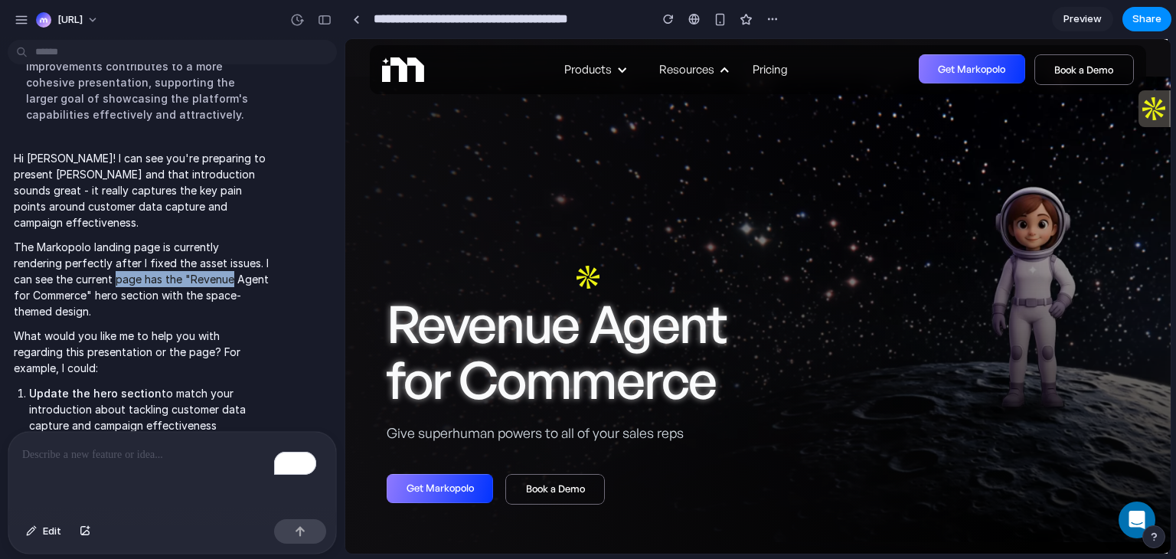
click at [231, 255] on p "The Markopolo landing page is currently rendering perfectly after I fixed the a…" at bounding box center [142, 279] width 256 height 80
drag, startPoint x: 25, startPoint y: 280, endPoint x: 107, endPoint y: 274, distance: 82.1
click at [107, 274] on p "The Markopolo landing page is currently rendering perfectly after I fixed the a…" at bounding box center [142, 279] width 256 height 80
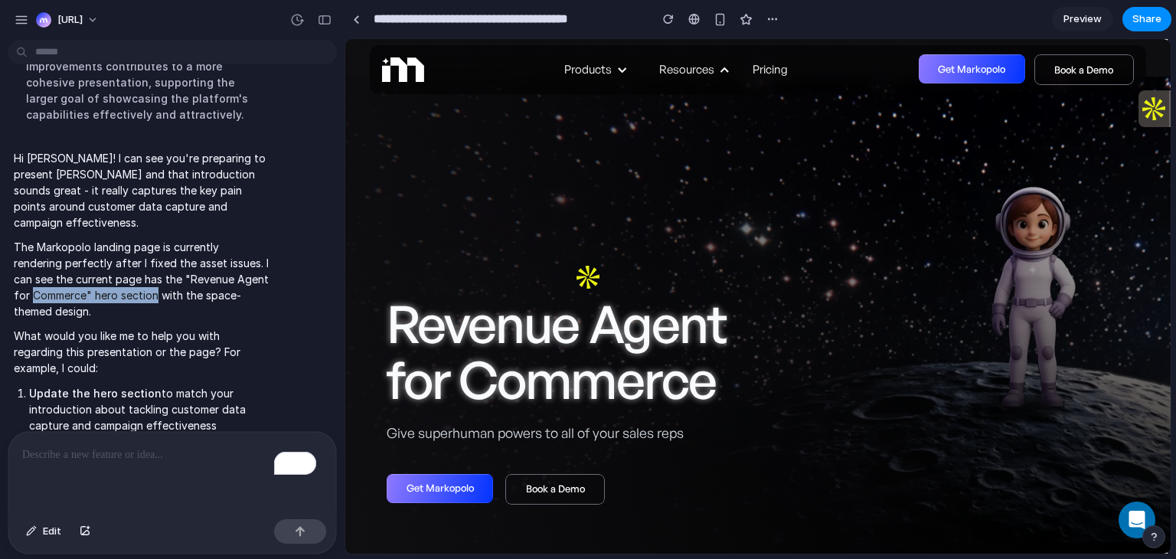
drag, startPoint x: 107, startPoint y: 274, endPoint x: 182, endPoint y: 273, distance: 75.0
click at [182, 273] on p "The Markopolo landing page is currently rendering perfectly after I fixed the a…" at bounding box center [142, 279] width 256 height 80
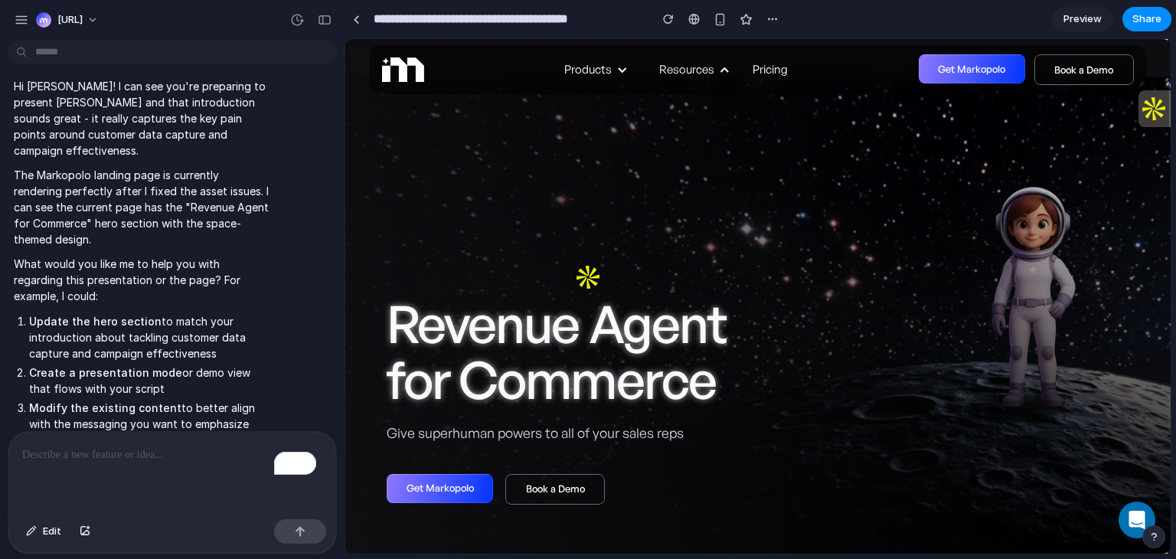
scroll to position [556, 0]
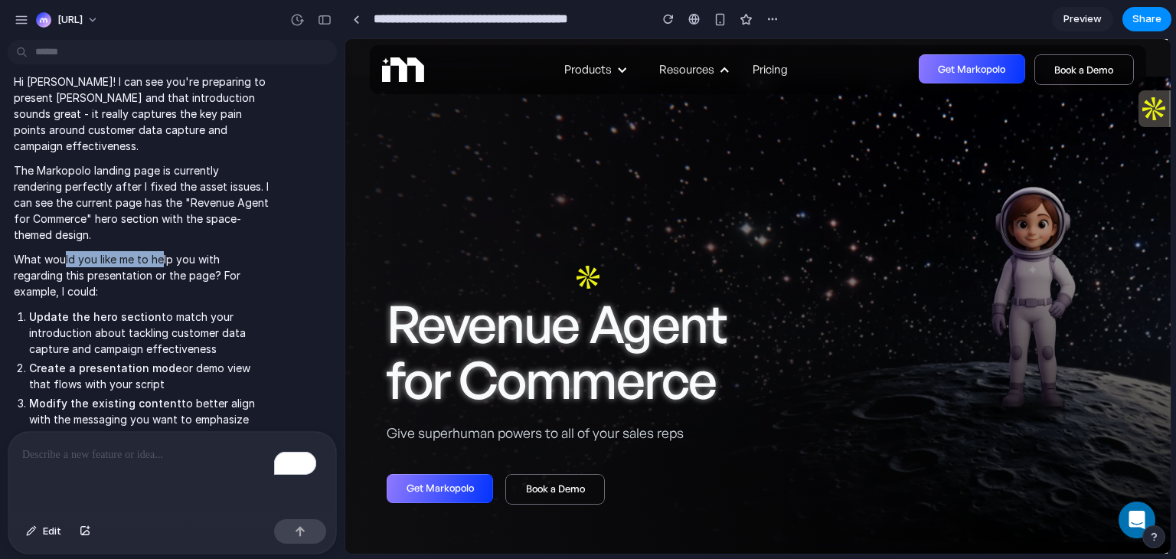
drag, startPoint x: 62, startPoint y: 246, endPoint x: 162, endPoint y: 234, distance: 100.9
click at [162, 251] on p "What would you like me to help you with regarding this presentation or the page…" at bounding box center [142, 275] width 256 height 48
drag, startPoint x: 45, startPoint y: 263, endPoint x: 199, endPoint y: 249, distance: 154.5
click at [199, 251] on p "What would you like me to help you with regarding this presentation or the page…" at bounding box center [142, 275] width 256 height 48
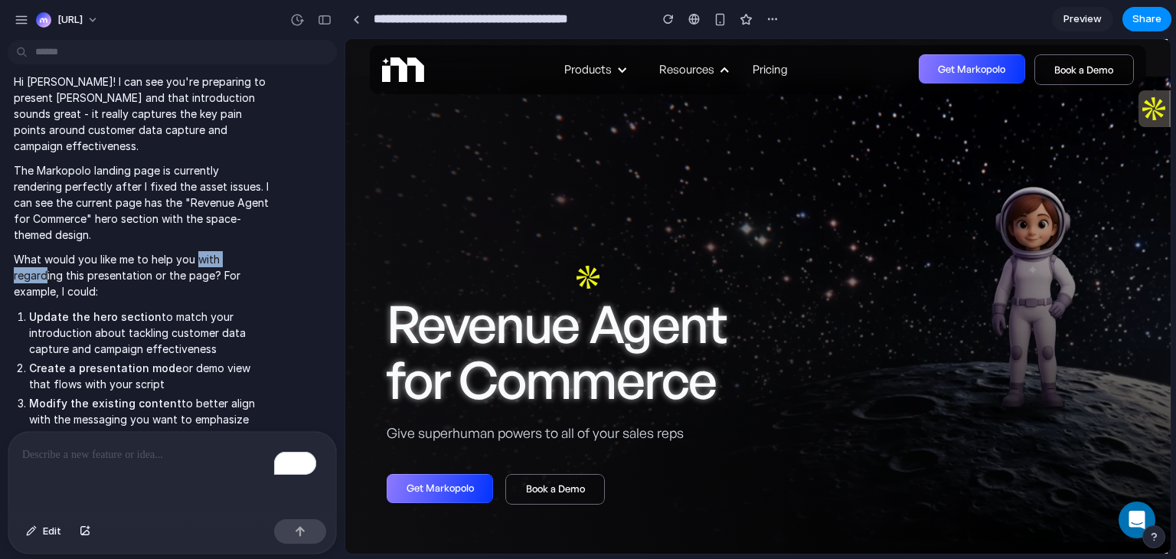
click at [199, 251] on p "What would you like me to help you with regarding this presentation or the page…" at bounding box center [142, 275] width 256 height 48
drag, startPoint x: 52, startPoint y: 266, endPoint x: 168, endPoint y: 261, distance: 116.4
click at [168, 261] on p "What would you like me to help you with regarding this presentation or the page…" at bounding box center [142, 275] width 256 height 48
drag, startPoint x: 168, startPoint y: 261, endPoint x: 204, endPoint y: 259, distance: 35.2
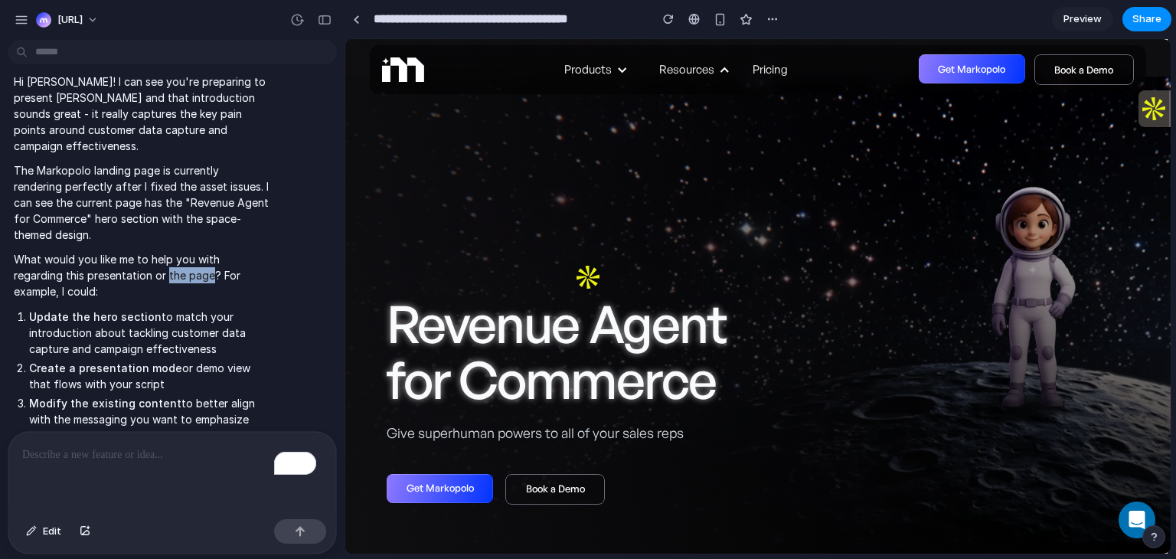
click at [204, 259] on p "What would you like me to help you with regarding this presentation or the page…" at bounding box center [142, 275] width 256 height 48
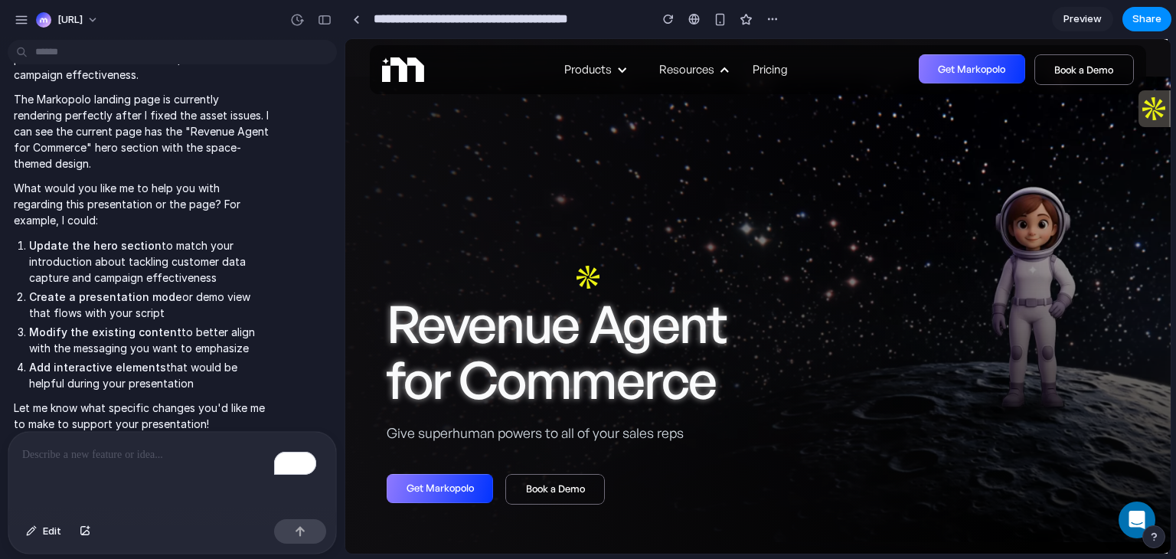
scroll to position [632, 0]
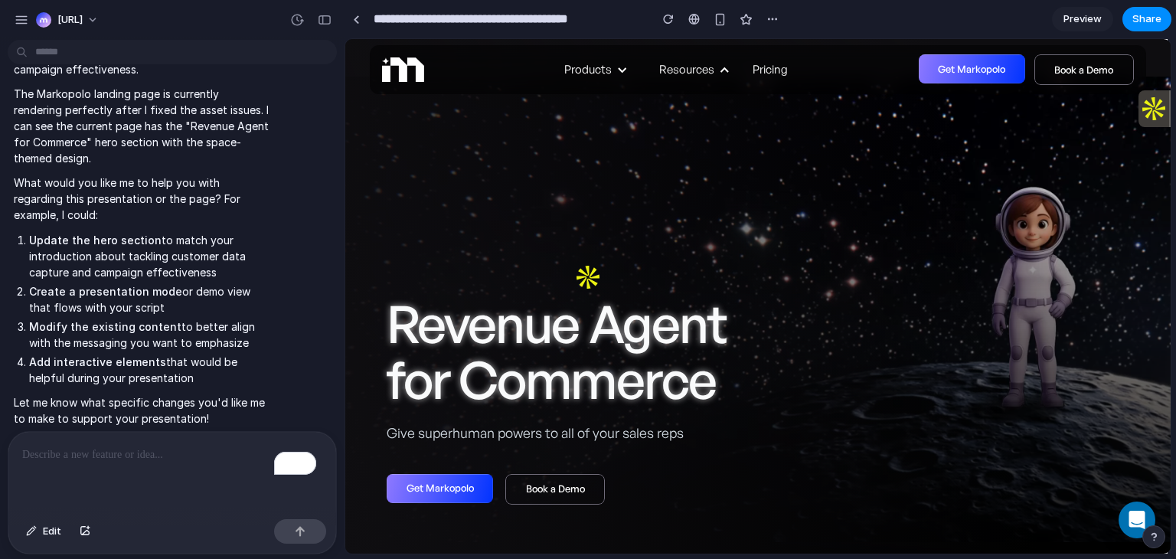
click at [71, 212] on span "Hi Saurabh! I can see you're preparing to present Markopolo and that introducti…" at bounding box center [142, 211] width 256 height 429
drag, startPoint x: 65, startPoint y: 239, endPoint x: 220, endPoint y: 234, distance: 155.4
click at [220, 234] on li "Update the hero section to match your introduction about tackling customer data…" at bounding box center [149, 256] width 240 height 48
drag, startPoint x: 70, startPoint y: 243, endPoint x: 181, endPoint y: 237, distance: 110.3
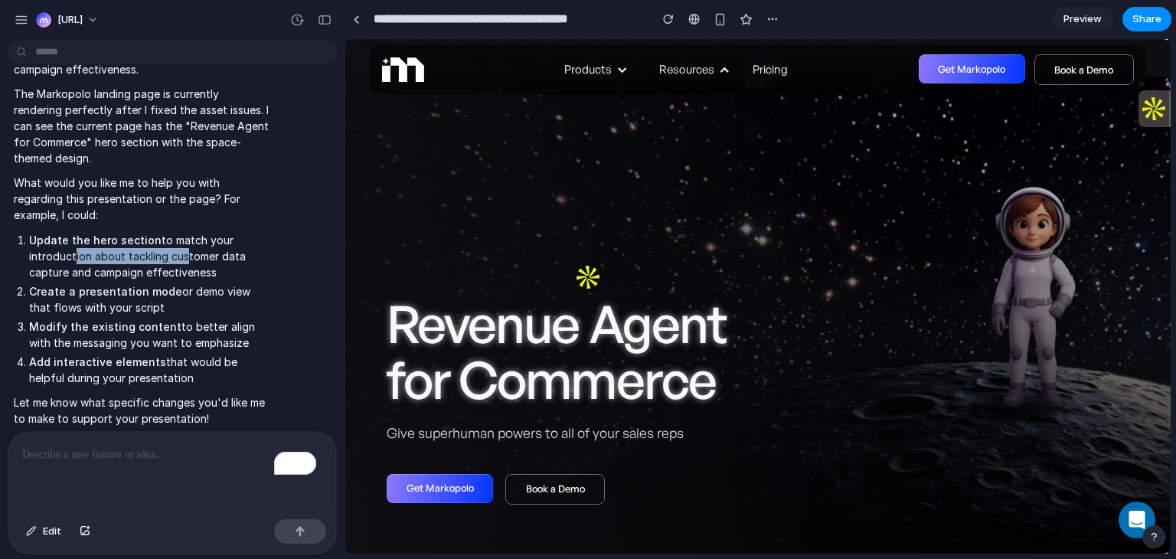
click at [181, 237] on li "Update the hero section to match your introduction about tackling customer data…" at bounding box center [149, 256] width 240 height 48
drag, startPoint x: 140, startPoint y: 278, endPoint x: 205, endPoint y: 275, distance: 65.1
click at [205, 283] on li "Create a presentation mode or demo view that flows with your script" at bounding box center [149, 299] width 240 height 32
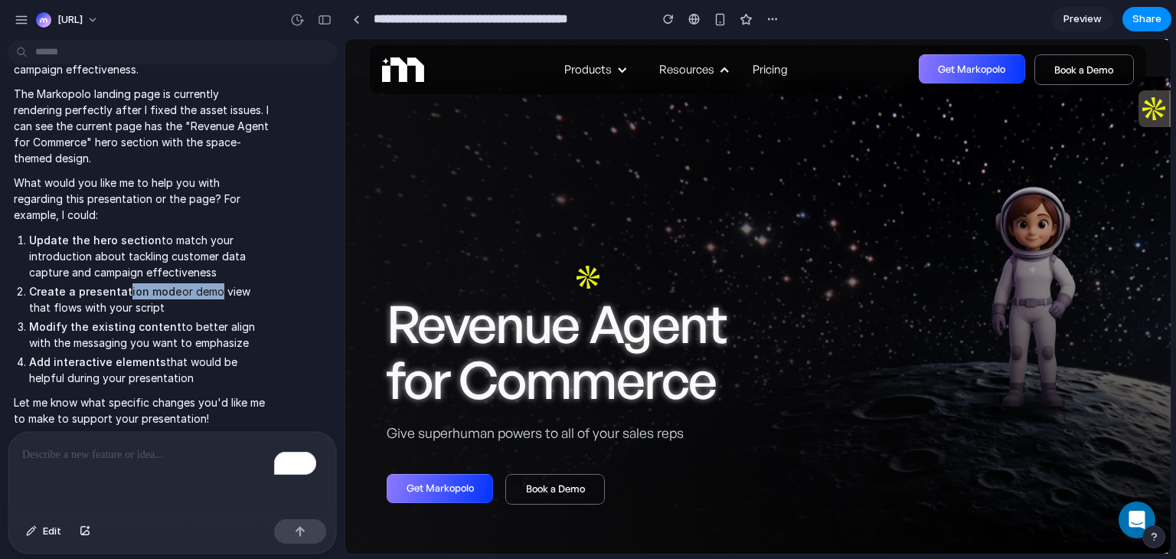
click at [205, 283] on li "Create a presentation mode or demo view that flows with your script" at bounding box center [149, 299] width 240 height 32
drag, startPoint x: 59, startPoint y: 295, endPoint x: 164, endPoint y: 293, distance: 104.9
click at [164, 293] on li "Create a presentation mode or demo view that flows with your script" at bounding box center [149, 299] width 240 height 32
click at [107, 469] on div "To enrich screen reader interactions, please activate Accessibility in Grammarl…" at bounding box center [172, 472] width 328 height 81
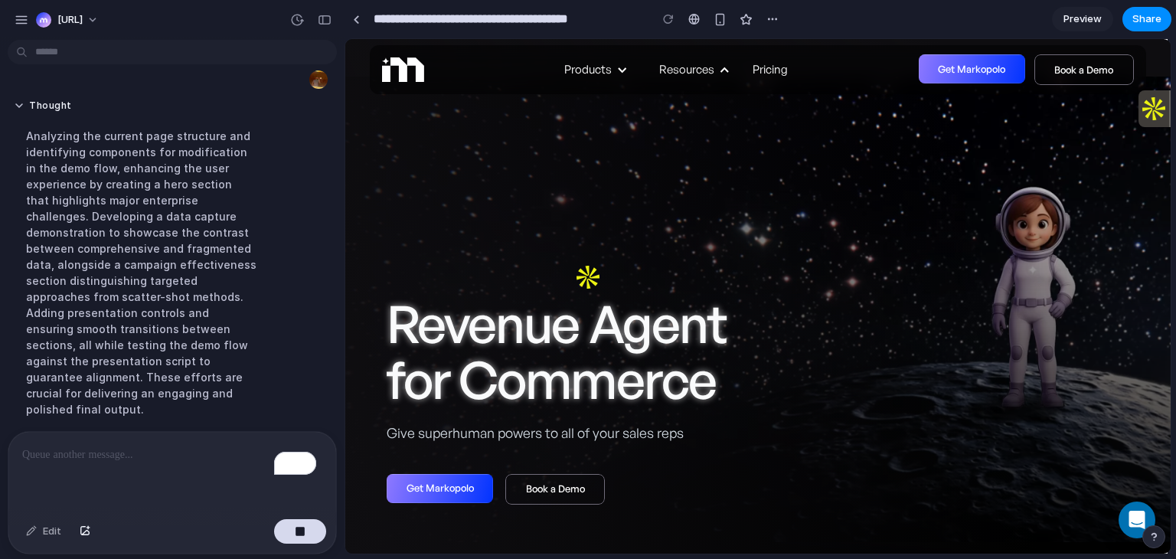
scroll to position [788, 0]
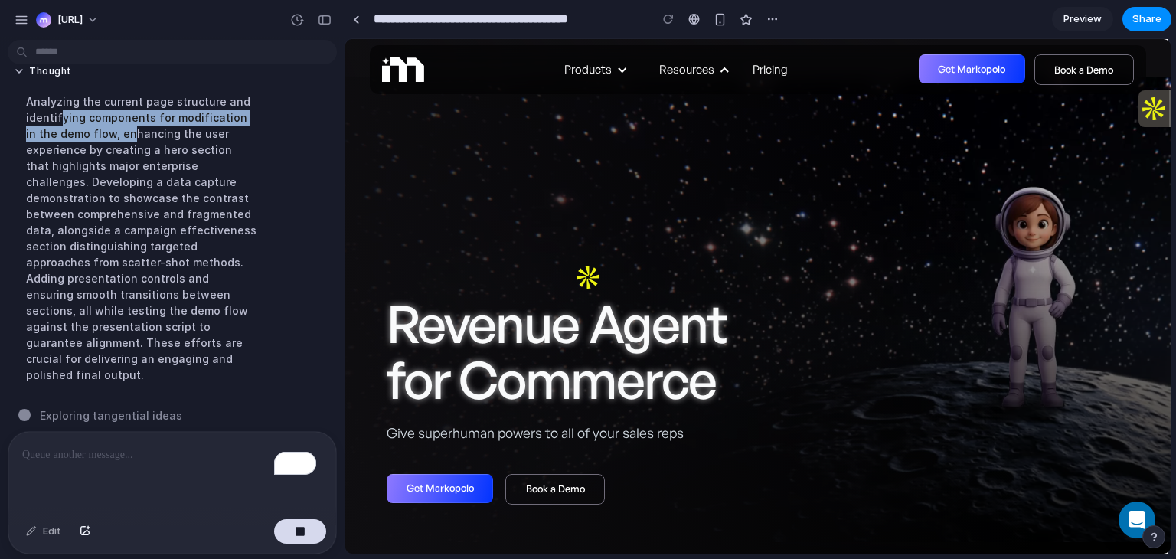
drag, startPoint x: 58, startPoint y: 123, endPoint x: 116, endPoint y: 130, distance: 58.6
click at [116, 130] on div "Analyzing the current page structure and identifying components for modificatio…" at bounding box center [142, 238] width 256 height 308
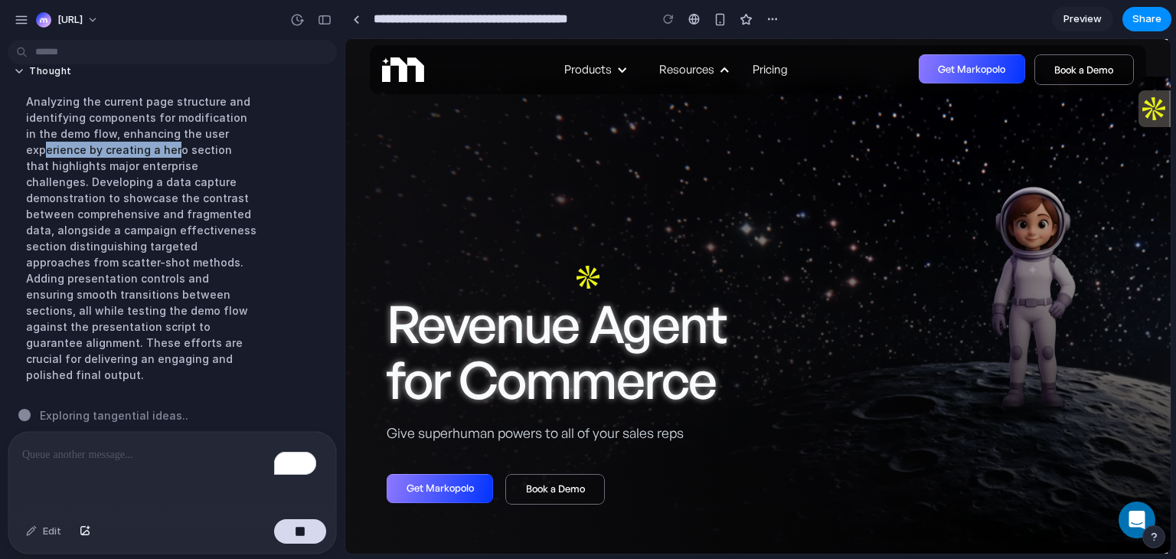
drag, startPoint x: 44, startPoint y: 148, endPoint x: 174, endPoint y: 154, distance: 129.5
click at [174, 154] on div "Analyzing the current page structure and identifying components for modificatio…" at bounding box center [142, 238] width 256 height 308
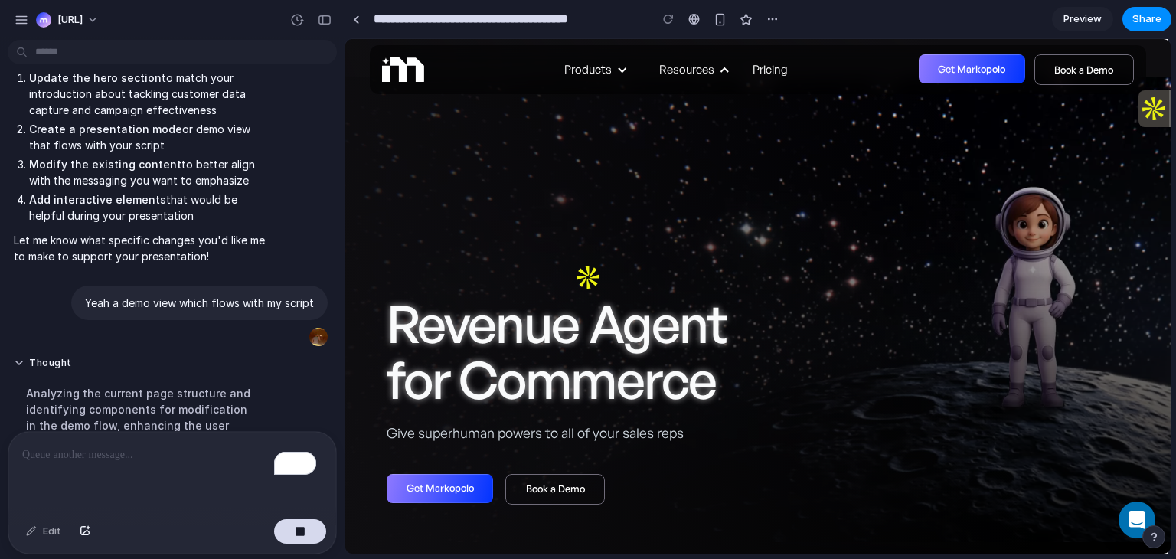
click at [174, 154] on ol "Update the hero section to match your introduction about tackling customer data…" at bounding box center [142, 147] width 256 height 154
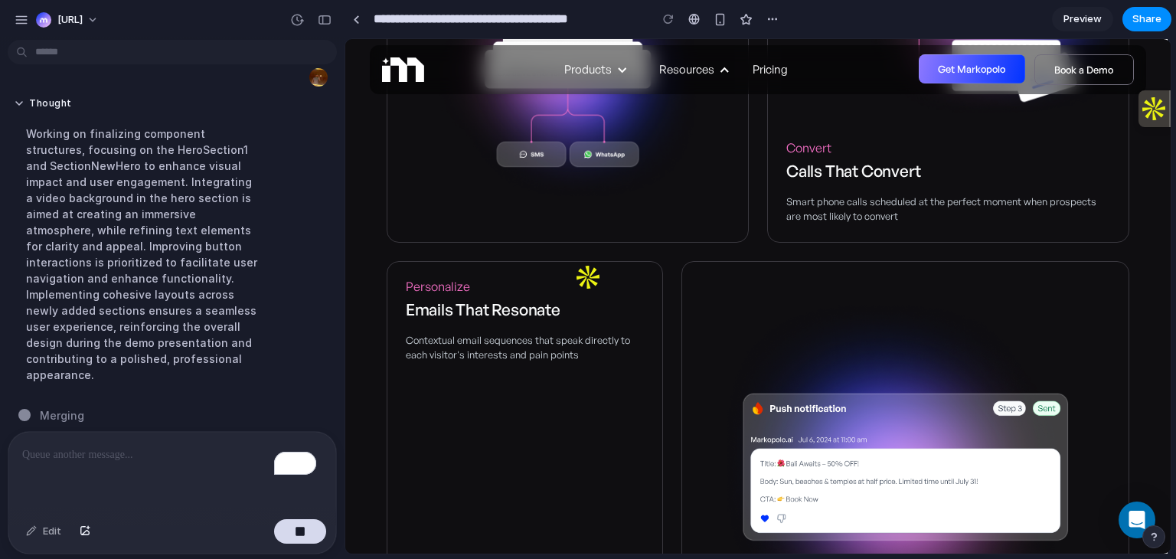
scroll to position [772, 0]
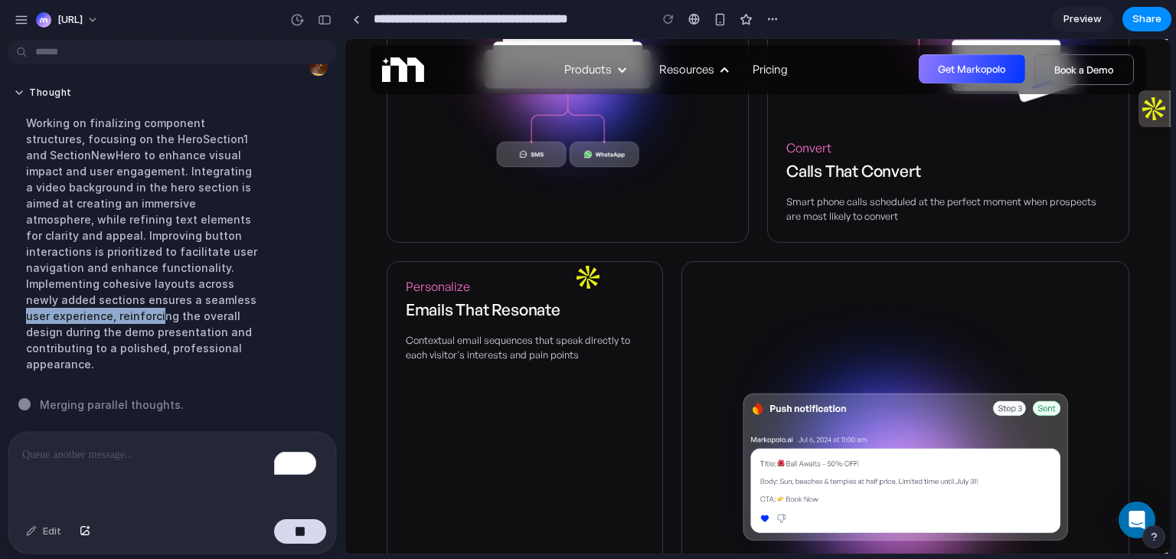
drag, startPoint x: 0, startPoint y: 315, endPoint x: 159, endPoint y: 315, distance: 159.2
click at [159, 315] on div "Thought Working on finalizing component structures, focusing on the HeroSection…" at bounding box center [167, 233] width 335 height 313
click at [159, 315] on div "Working on finalizing component structures, focusing on the HeroSection1 and Se…" at bounding box center [142, 244] width 256 height 276
drag, startPoint x: 73, startPoint y: 337, endPoint x: 183, endPoint y: 325, distance: 110.8
click at [183, 325] on div "Working on finalizing component structures, focusing on the HeroSection1 and Se…" at bounding box center [142, 244] width 256 height 276
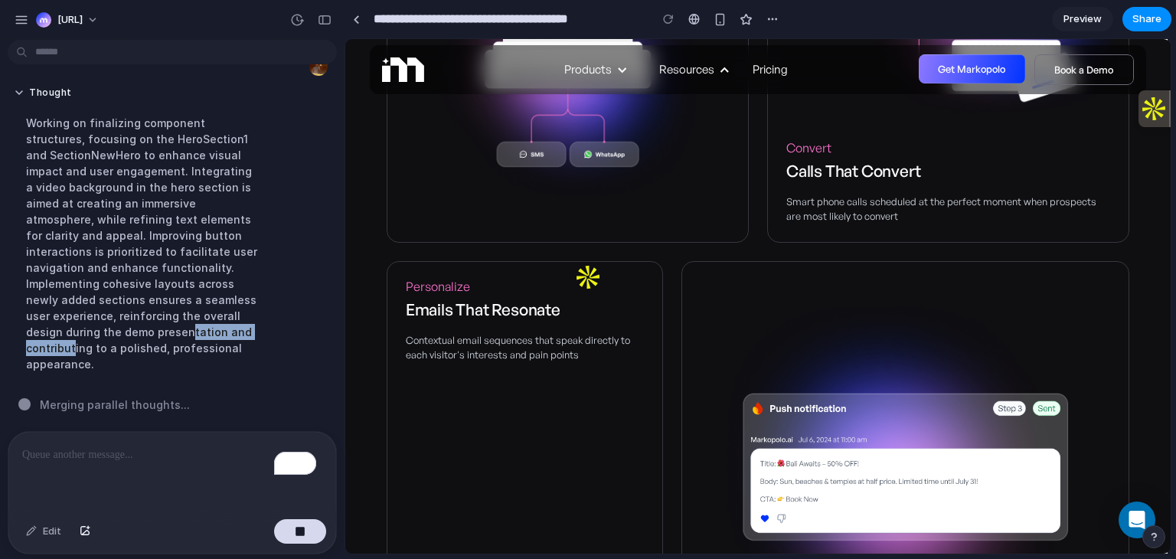
click at [183, 325] on div "Working on finalizing component structures, focusing on the HeroSection1 and Se…" at bounding box center [142, 244] width 256 height 276
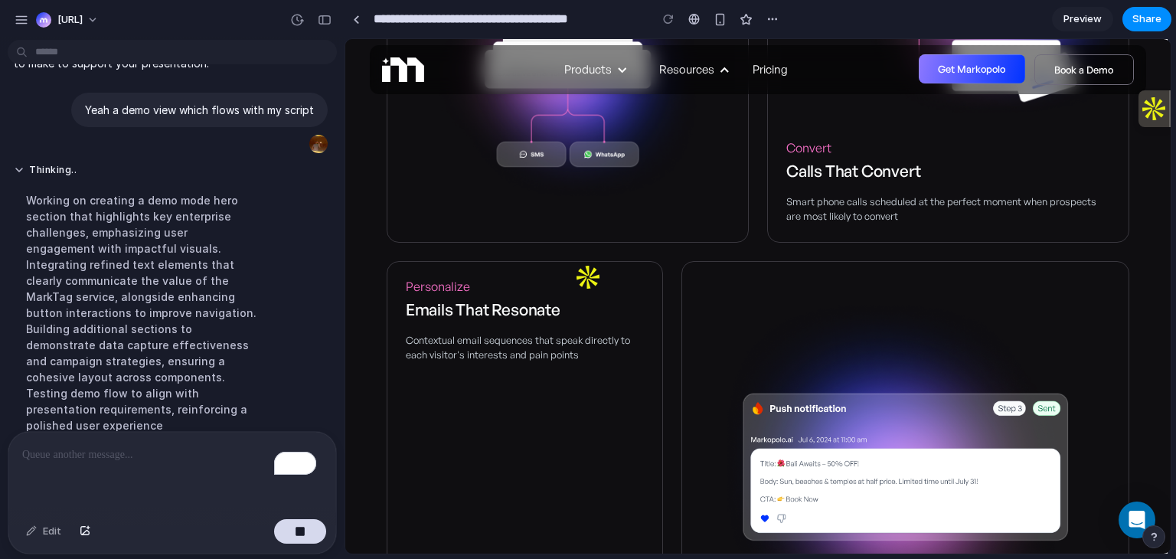
scroll to position [756, 0]
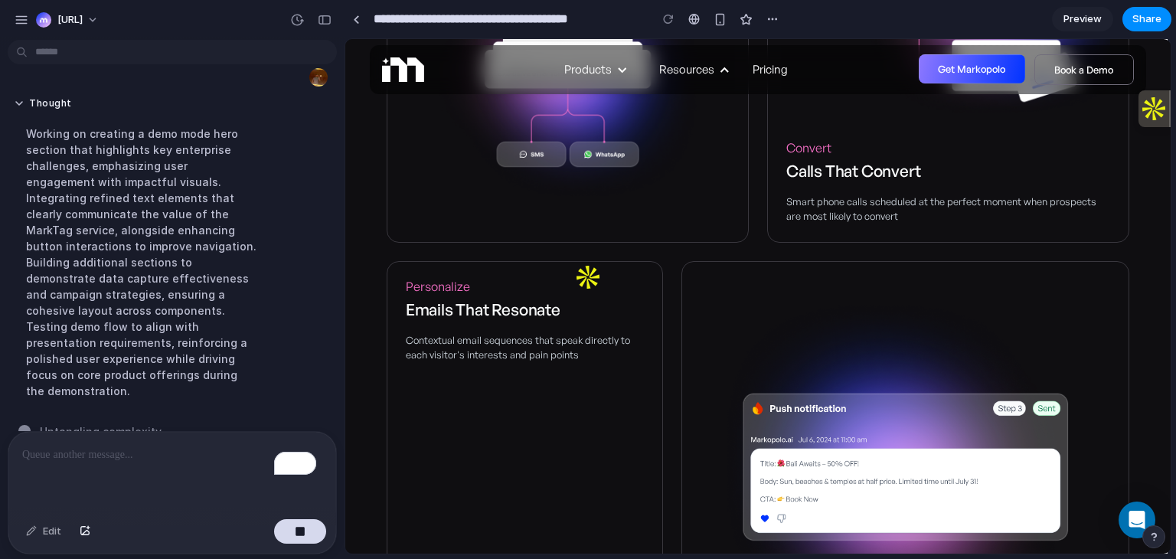
click at [168, 311] on div "Working on creating a demo mode hero section that highlights key enterprise cha…" at bounding box center [142, 262] width 256 height 292
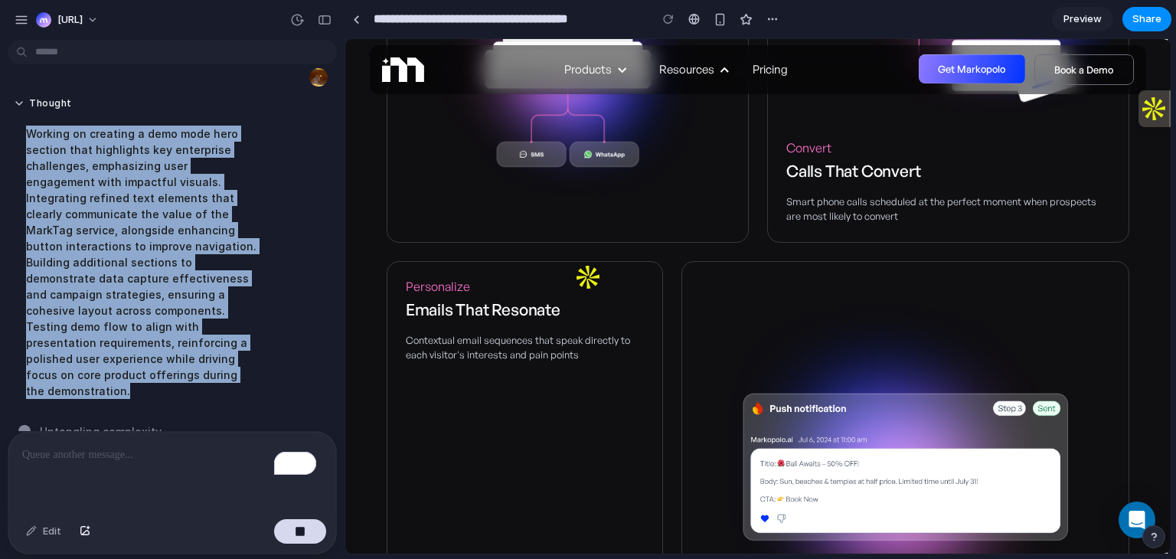
click at [168, 311] on div "Working on creating a demo mode hero section that highlights key enterprise cha…" at bounding box center [142, 262] width 256 height 292
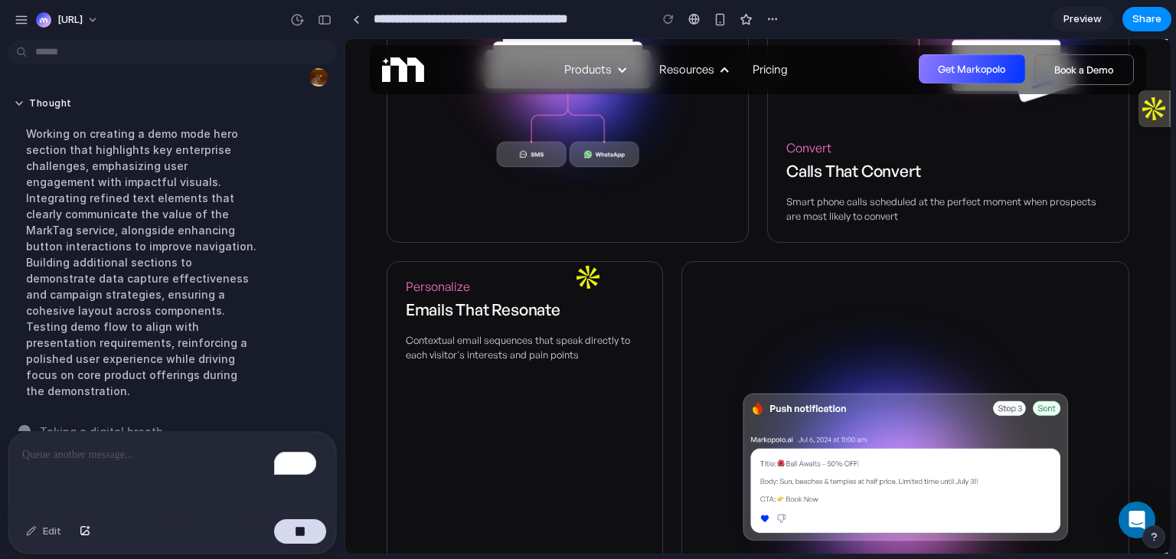
click at [168, 310] on div "Working on creating a demo mode hero section that highlights key enterprise cha…" at bounding box center [142, 262] width 256 height 292
click at [184, 295] on div "Working on creating a demo mode hero section that highlights key enterprise cha…" at bounding box center [142, 262] width 256 height 292
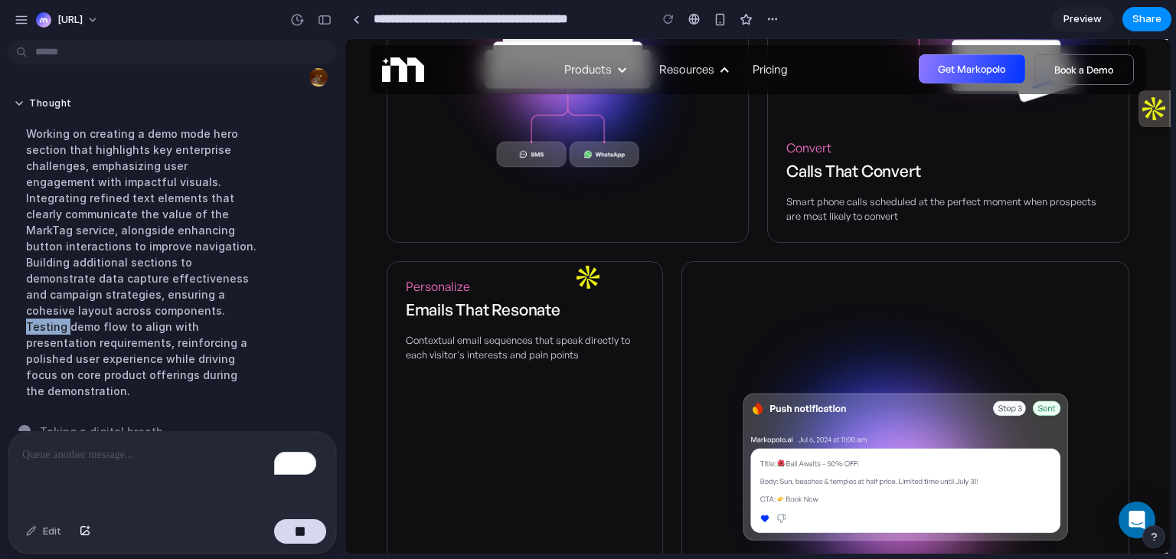
click at [184, 295] on div "Working on creating a demo mode hero section that highlights key enterprise cha…" at bounding box center [142, 262] width 256 height 292
click at [220, 286] on div "Working on creating a demo mode hero section that highlights key enterprise cha…" at bounding box center [142, 262] width 256 height 292
click at [214, 276] on div "Working on creating a demo mode hero section that highlights key enterprise cha…" at bounding box center [142, 262] width 256 height 292
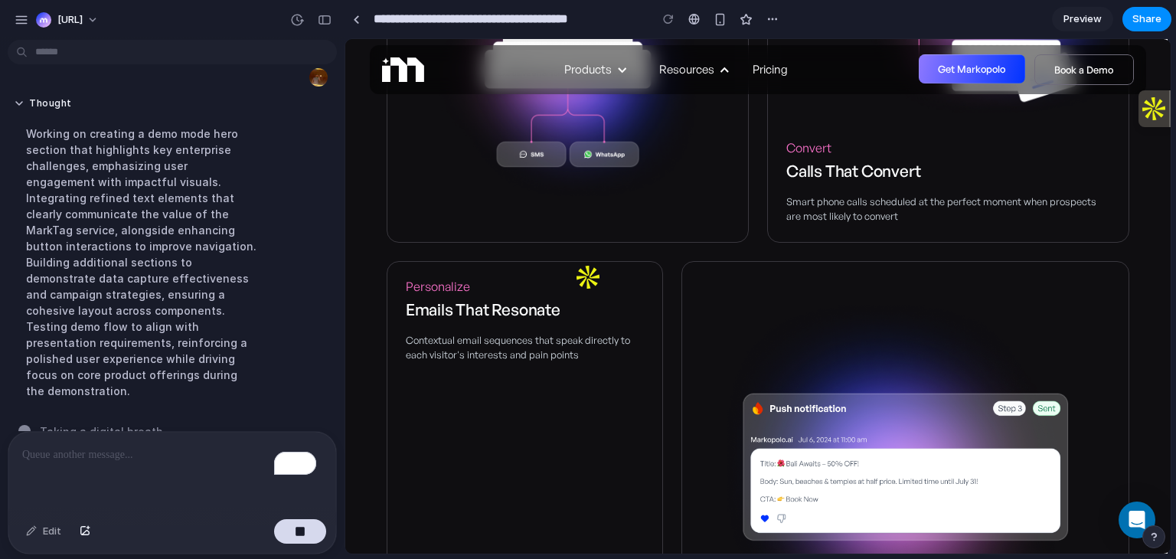
click at [154, 276] on div "Working on creating a demo mode hero section that highlights key enterprise cha…" at bounding box center [142, 262] width 256 height 292
click at [202, 263] on div "Working on creating a demo mode hero section that highlights key enterprise cha…" at bounding box center [142, 262] width 256 height 292
click at [118, 321] on div "Working on creating a demo mode hero section that highlights key enterprise cha…" at bounding box center [142, 262] width 256 height 292
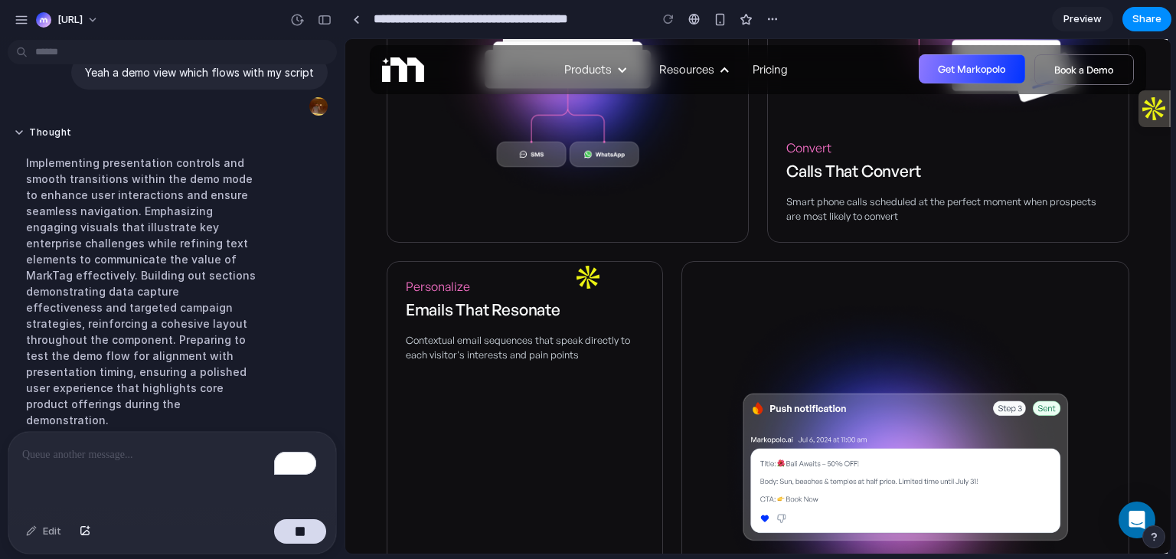
scroll to position [772, 0]
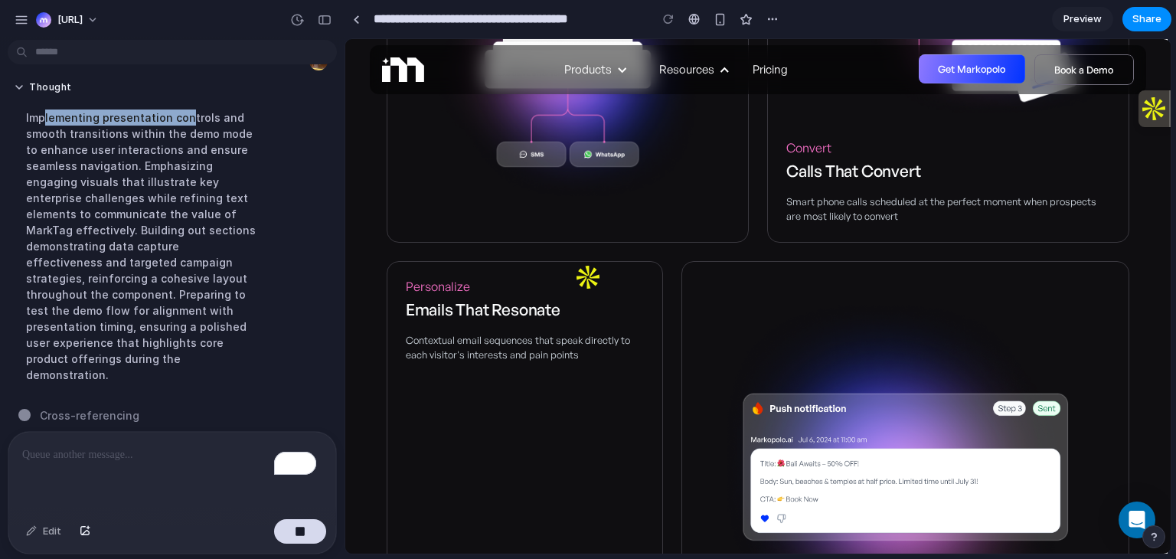
drag, startPoint x: 45, startPoint y: 114, endPoint x: 187, endPoint y: 117, distance: 141.6
click at [187, 117] on div "Implementing presentation controls and smooth transitions within the demo mode …" at bounding box center [142, 246] width 256 height 292
drag, startPoint x: 40, startPoint y: 135, endPoint x: 190, endPoint y: 133, distance: 150.0
click at [190, 133] on div "Implementing presentation controls and smooth transitions within the demo mode …" at bounding box center [142, 246] width 256 height 292
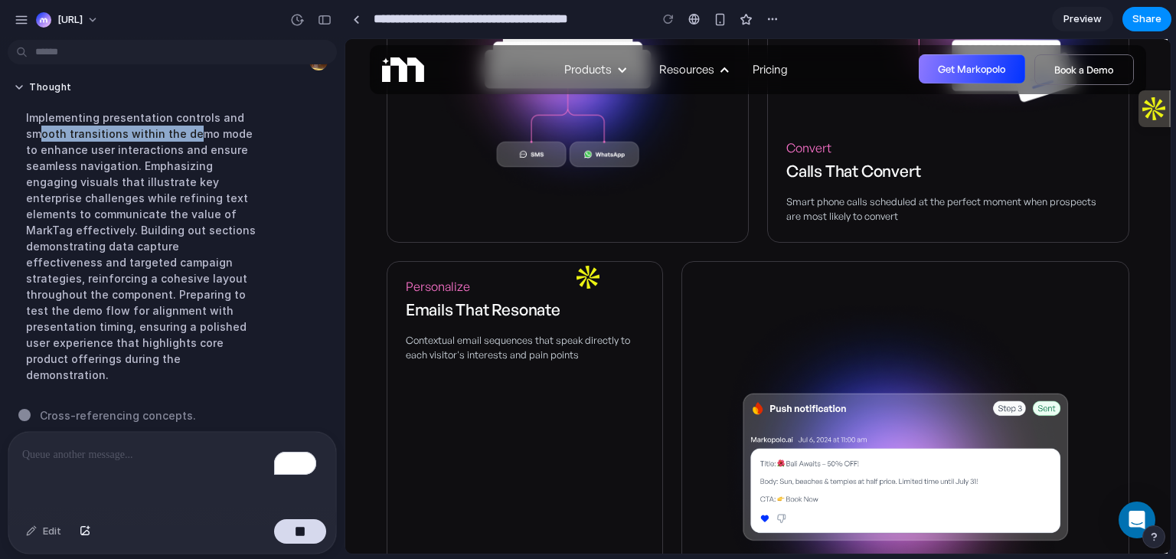
click at [190, 133] on div "Implementing presentation controls and smooth transitions within the demo mode …" at bounding box center [142, 246] width 256 height 292
drag, startPoint x: 166, startPoint y: 142, endPoint x: 197, endPoint y: 142, distance: 31.4
click at [197, 142] on div "Implementing presentation controls and smooth transitions within the demo mode …" at bounding box center [142, 246] width 256 height 292
drag, startPoint x: 86, startPoint y: 149, endPoint x: 197, endPoint y: 149, distance: 111.0
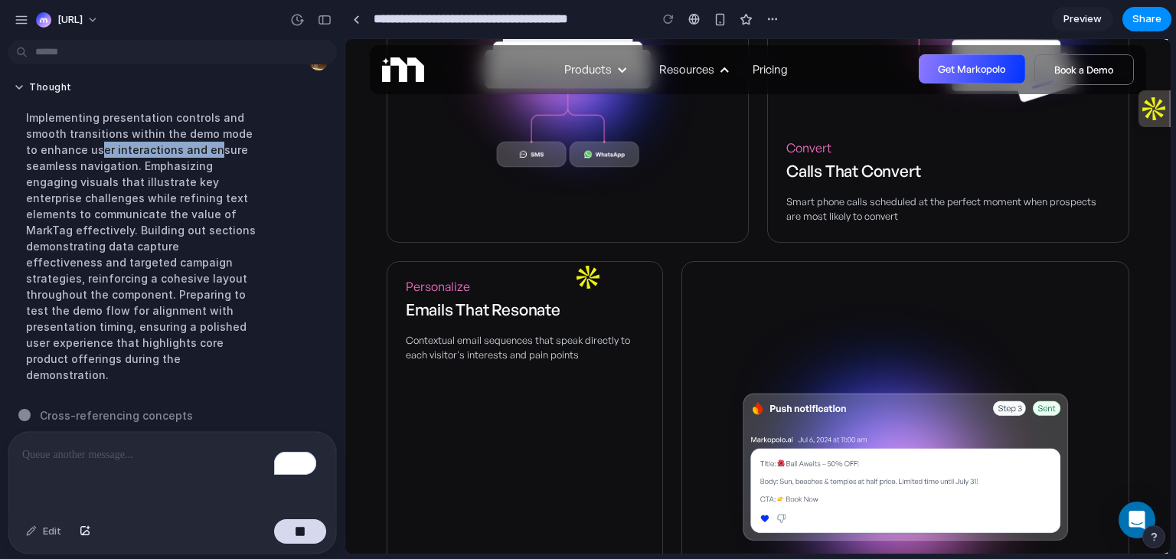
click at [197, 149] on div "Implementing presentation controls and smooth transitions within the demo mode …" at bounding box center [142, 246] width 256 height 292
drag, startPoint x: 49, startPoint y: 159, endPoint x: 220, endPoint y: 159, distance: 171.4
click at [220, 159] on div "Implementing presentation controls and smooth transitions within the demo mode …" at bounding box center [142, 246] width 256 height 292
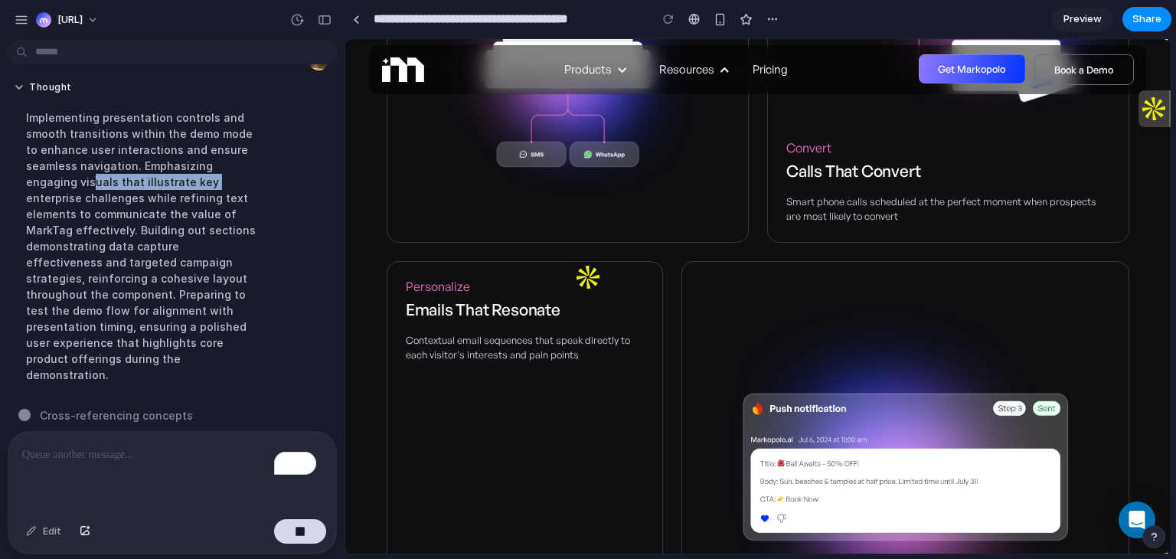
drag, startPoint x: 42, startPoint y: 181, endPoint x: 156, endPoint y: 181, distance: 114.0
click at [156, 181] on div "Implementing presentation controls and smooth transitions within the demo mode …" at bounding box center [142, 246] width 256 height 292
drag, startPoint x: 140, startPoint y: 185, endPoint x: 196, endPoint y: 185, distance: 55.9
click at [196, 185] on div "Implementing presentation controls and smooth transitions within the demo mode …" at bounding box center [142, 246] width 256 height 292
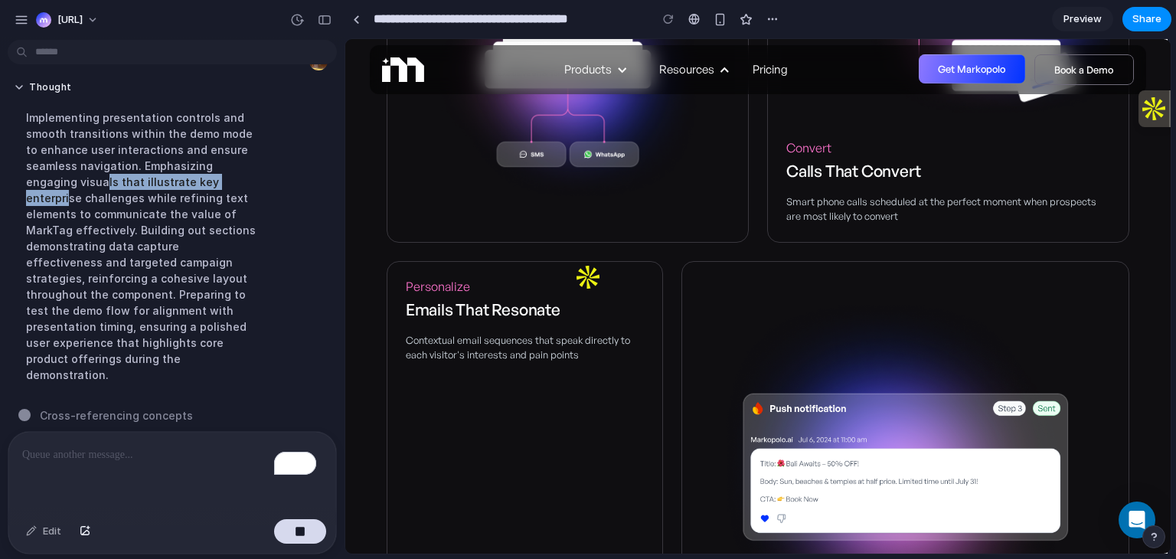
click at [196, 185] on div "Implementing presentation controls and smooth transitions within the demo mode …" at bounding box center [142, 246] width 256 height 292
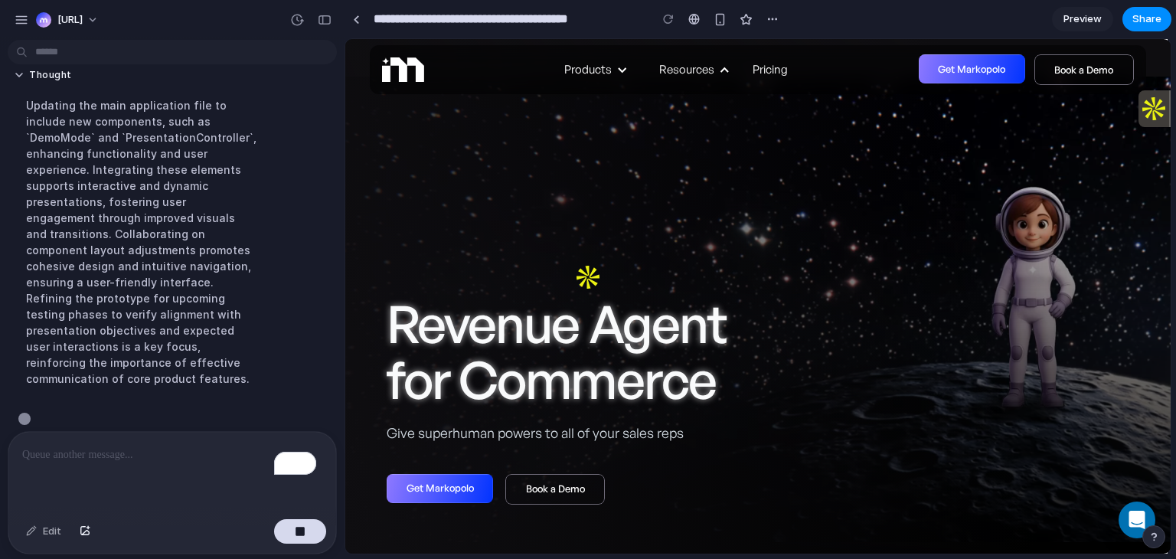
scroll to position [788, 0]
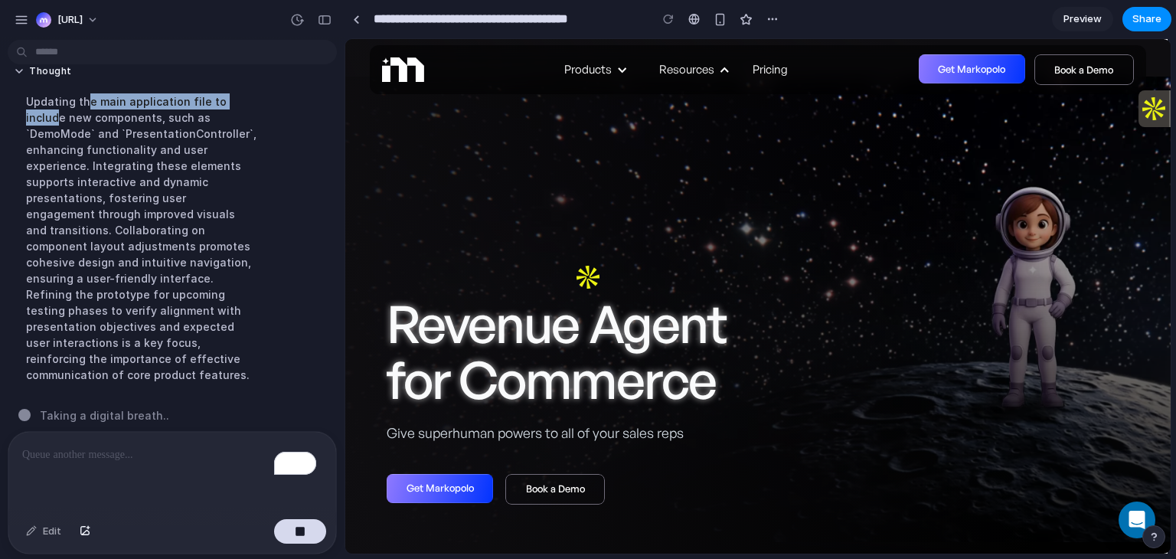
drag, startPoint x: 83, startPoint y: 100, endPoint x: 245, endPoint y: 101, distance: 162.3
click at [245, 101] on div "Updating the main application file to include new components, such as `DemoMode…" at bounding box center [142, 238] width 256 height 308
drag, startPoint x: 94, startPoint y: 118, endPoint x: 220, endPoint y: 117, distance: 125.5
click at [220, 117] on div "Updating the main application file to include new components, such as `DemoMode…" at bounding box center [142, 238] width 256 height 308
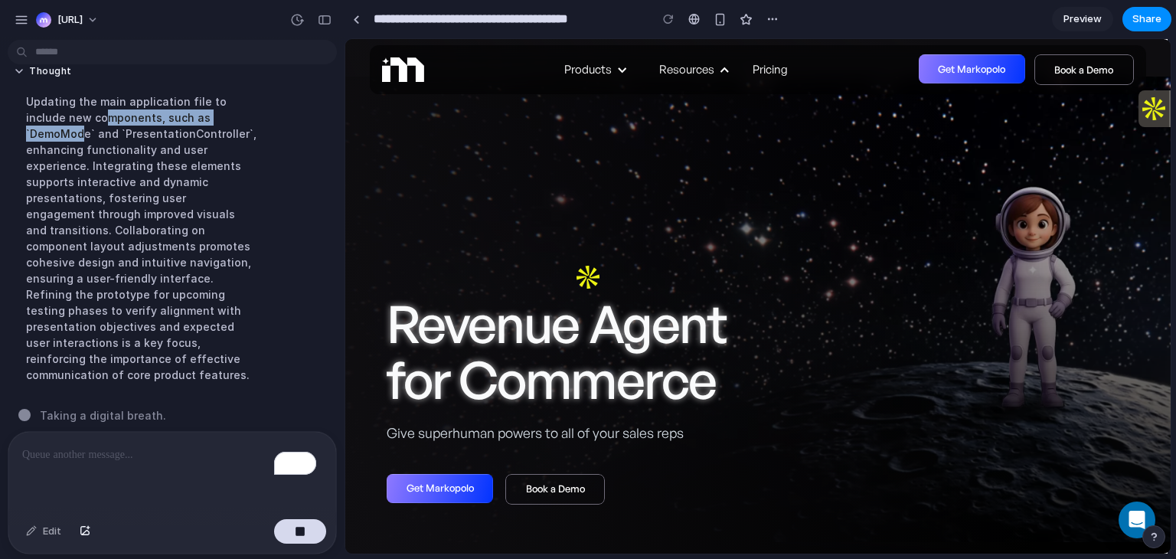
click at [220, 117] on div "Updating the main application file to include new components, such as `DemoMode…" at bounding box center [142, 238] width 256 height 308
click at [191, 114] on div "Updating the main application file to include new components, such as `DemoMode…" at bounding box center [142, 238] width 256 height 308
drag, startPoint x: 44, startPoint y: 126, endPoint x: 127, endPoint y: 128, distance: 82.7
click at [127, 128] on div "Updating the main application file to include new components, such as `DemoMode…" at bounding box center [142, 238] width 256 height 308
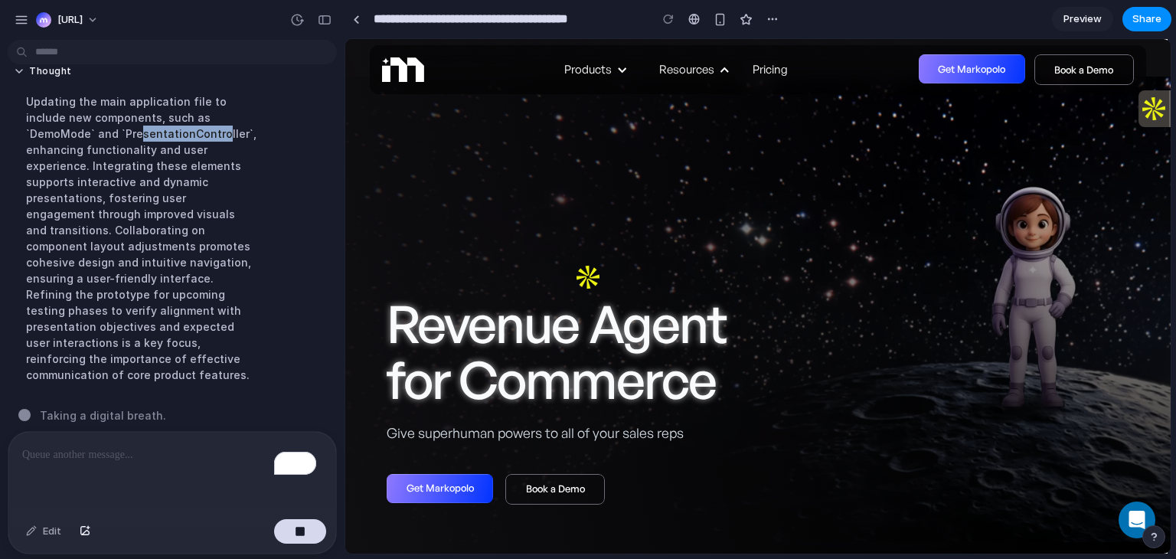
click at [127, 128] on div "Updating the main application file to include new components, such as `DemoMode…" at bounding box center [142, 238] width 256 height 308
drag, startPoint x: 84, startPoint y: 162, endPoint x: 165, endPoint y: 153, distance: 81.7
click at [165, 153] on div "Updating the main application file to include new components, such as `DemoMode…" at bounding box center [142, 238] width 256 height 308
drag, startPoint x: 73, startPoint y: 156, endPoint x: 148, endPoint y: 153, distance: 75.8
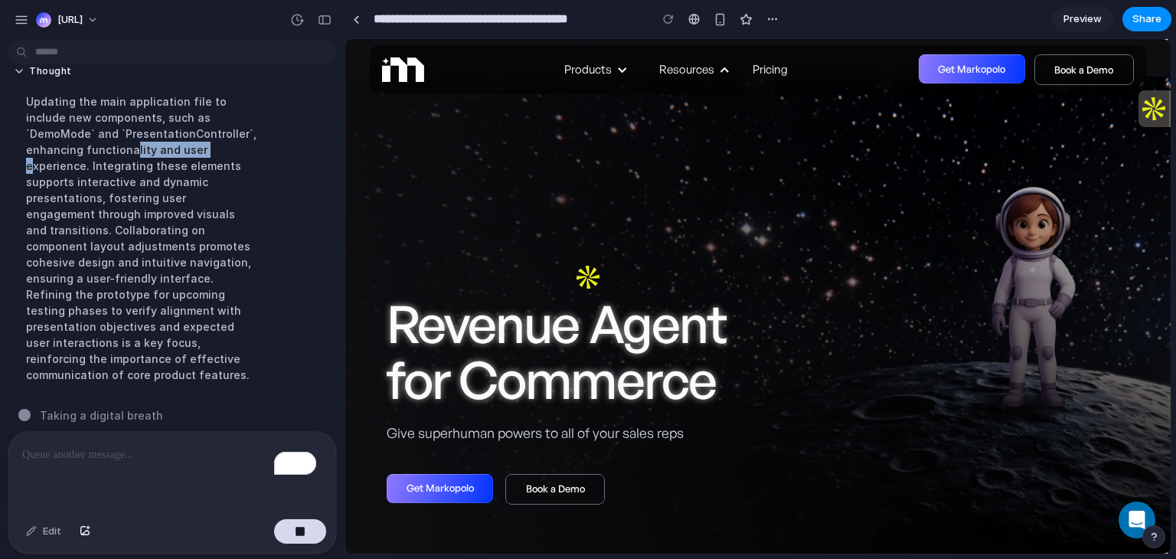
click at [148, 153] on div "Updating the main application file to include new components, such as `DemoMode…" at bounding box center [142, 238] width 256 height 308
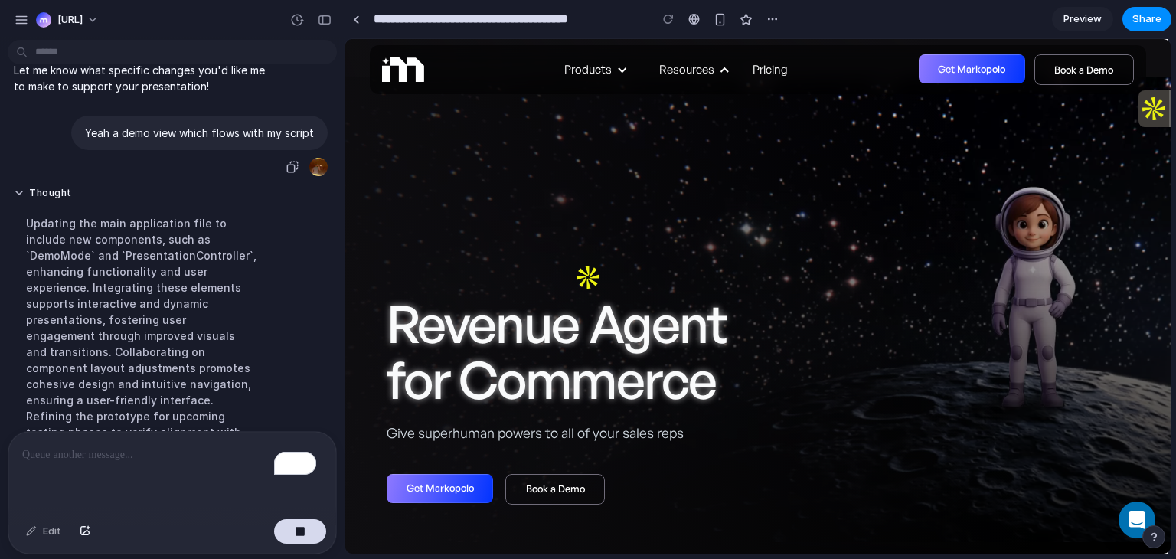
scroll to position [406, 0]
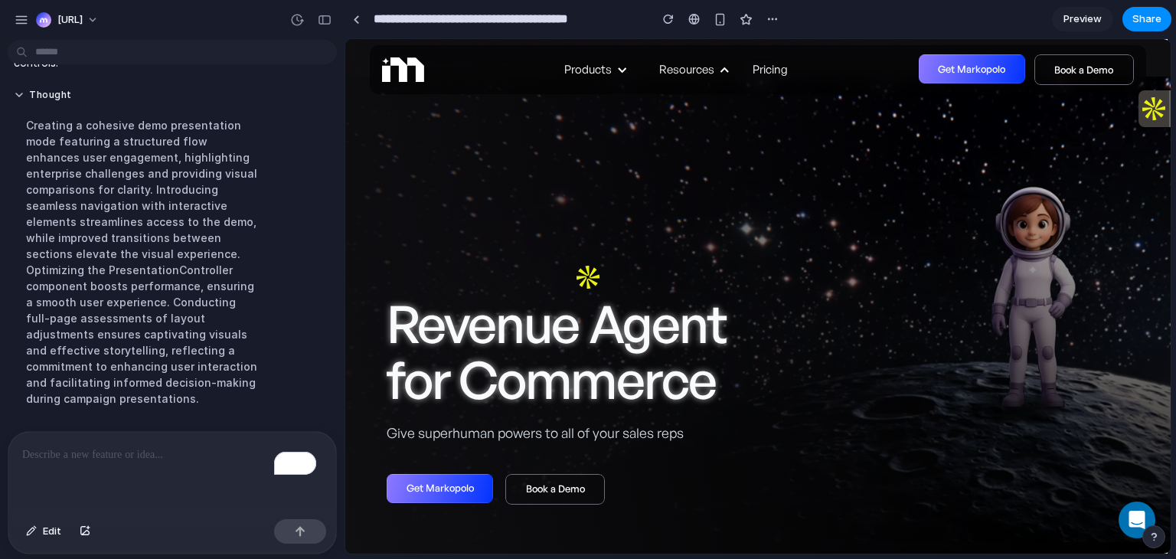
click at [398, 67] on img at bounding box center [403, 69] width 42 height 25
click at [548, 136] on div "Revenue Agent for Commerce Give superhuman powers to all of your sales reps Get…" at bounding box center [758, 296] width 742 height 514
